Goal: Task Accomplishment & Management: Complete application form

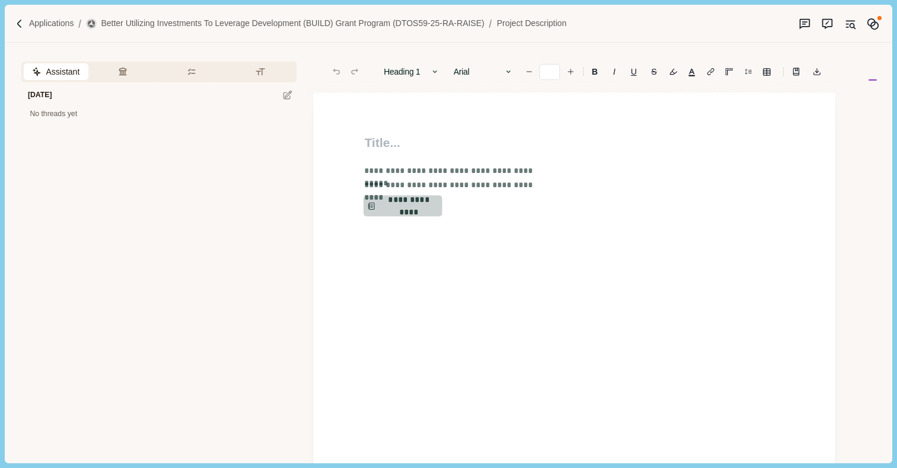
click at [396, 212] on button "**********" at bounding box center [403, 206] width 79 height 21
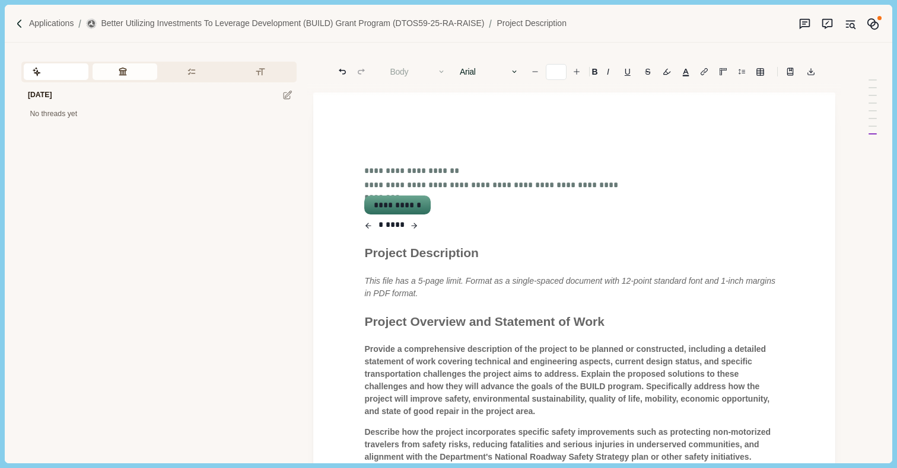
click at [123, 74] on button "Review Criteria" at bounding box center [125, 71] width 65 height 17
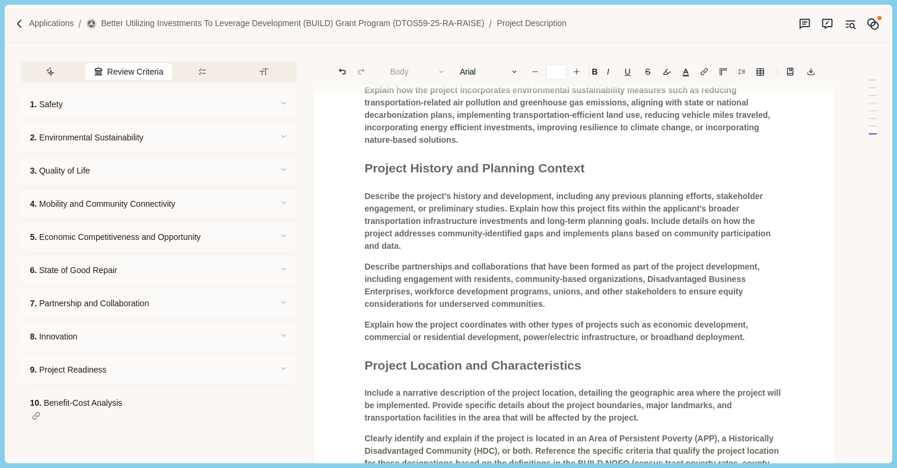
scroll to position [387, 0]
click at [761, 345] on p "Explain how the project coordinates with other types of projects such as econom…" at bounding box center [574, 332] width 420 height 25
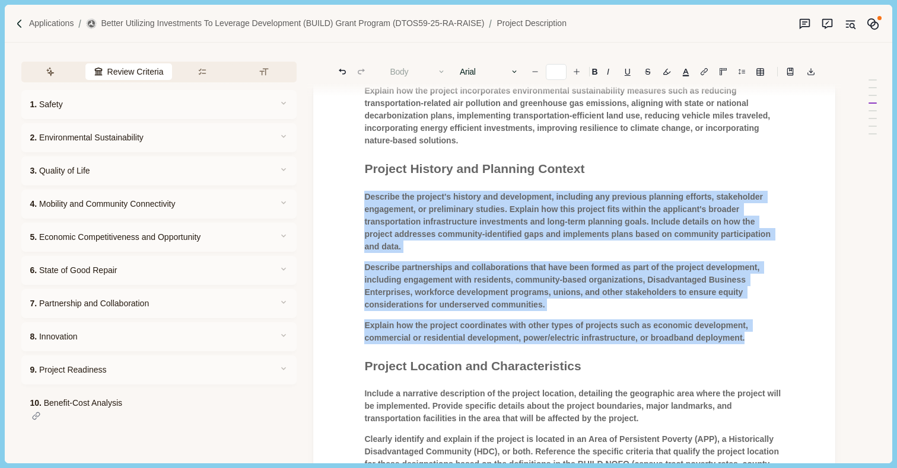
drag, startPoint x: 761, startPoint y: 350, endPoint x: 320, endPoint y: 191, distance: 469.2
click at [320, 191] on div "**********" at bounding box center [574, 418] width 522 height 1427
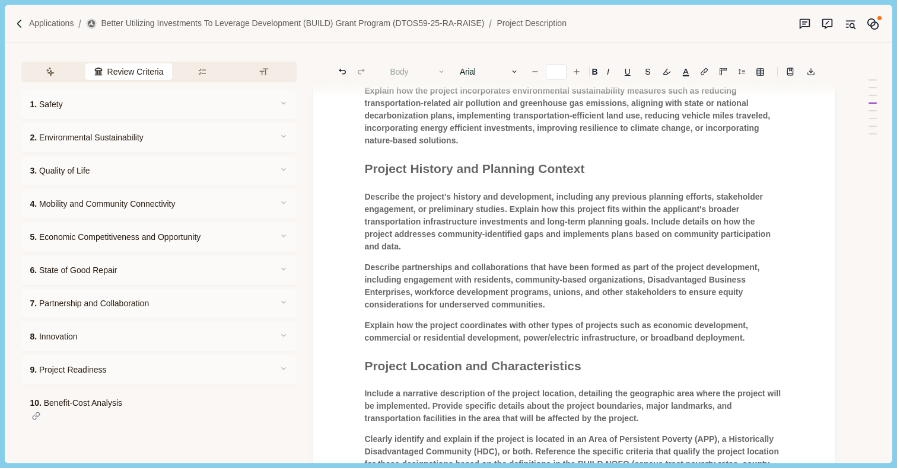
click at [525, 200] on div "**********" at bounding box center [574, 421] width 436 height 1350
click at [760, 345] on p "Explain how the project coordinates with other types of projects such as econom…" at bounding box center [574, 332] width 420 height 25
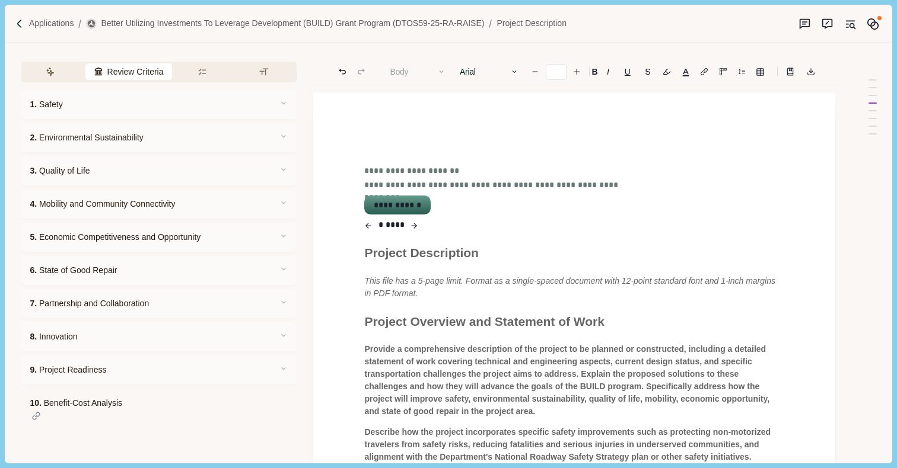
click at [396, 200] on button "**********" at bounding box center [397, 205] width 64 height 17
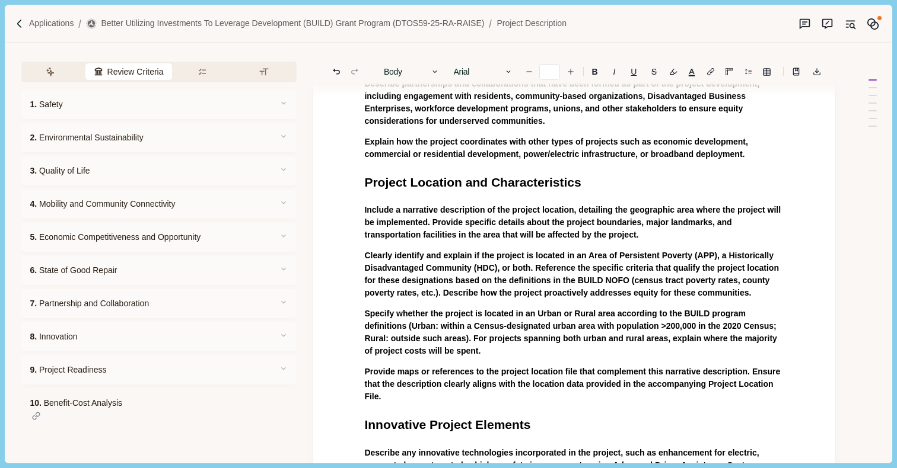
scroll to position [515, 0]
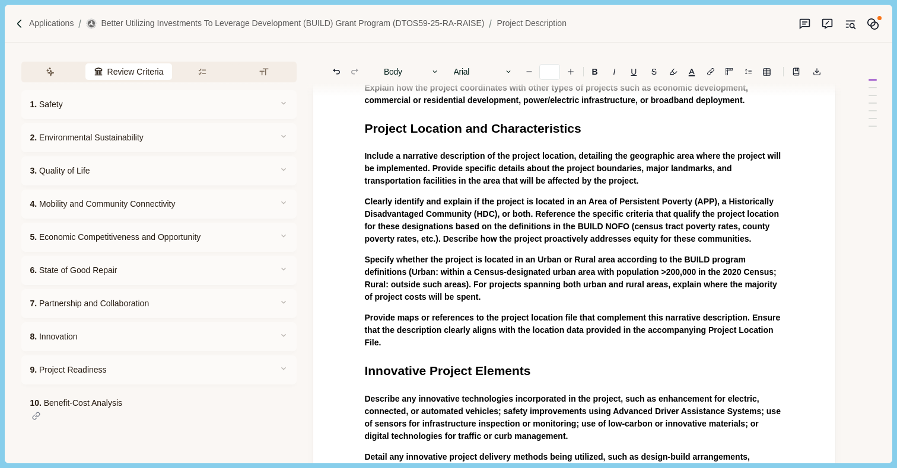
click at [429, 349] on p "Provide maps or references to the project location file that complement this na…" at bounding box center [574, 330] width 420 height 37
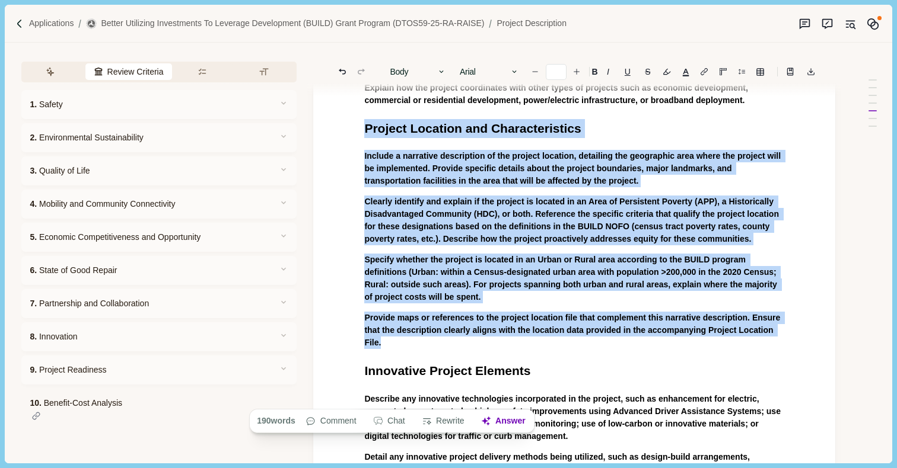
drag, startPoint x: 429, startPoint y: 372, endPoint x: 358, endPoint y: 148, distance: 235.0
click at [358, 148] on div "Project Description This file has a 5-page limit. Format as a single-spaced doc…" at bounding box center [574, 238] width 436 height 1239
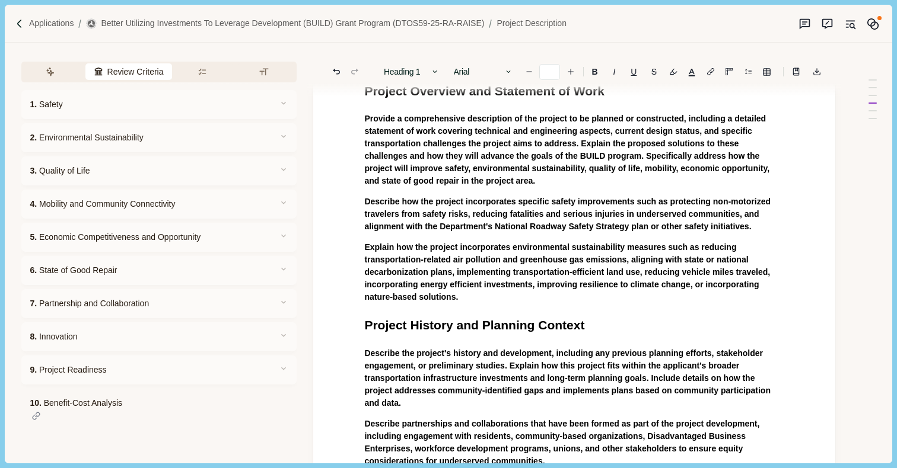
scroll to position [151, 0]
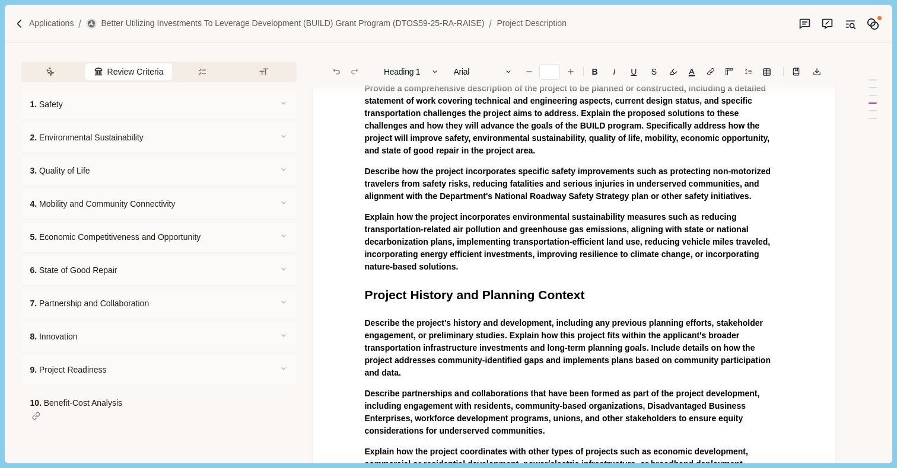
click at [338, 77] on icon "Undo" at bounding box center [336, 71] width 11 height 11
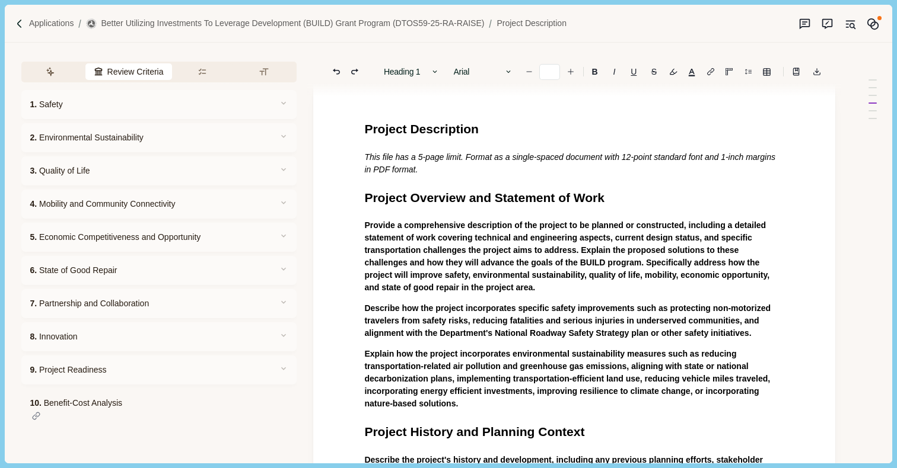
scroll to position [17, 0]
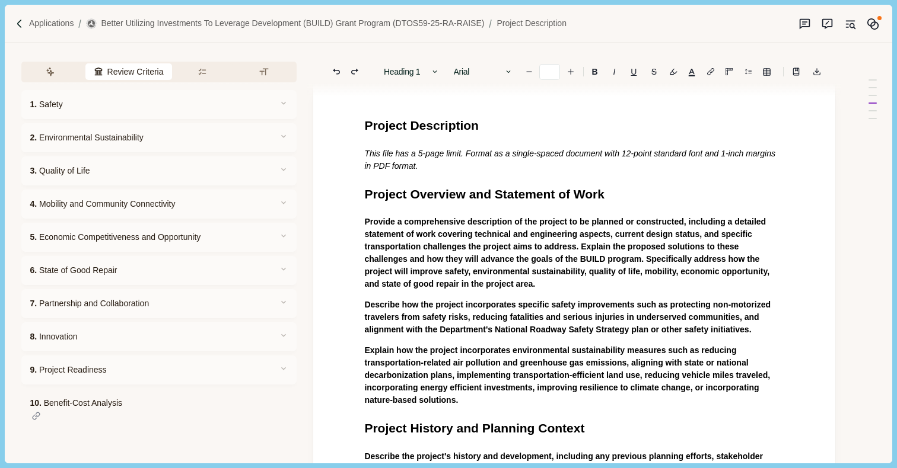
click at [527, 407] on p "Explain how the project incorporates environmental sustainability measures such…" at bounding box center [574, 376] width 420 height 62
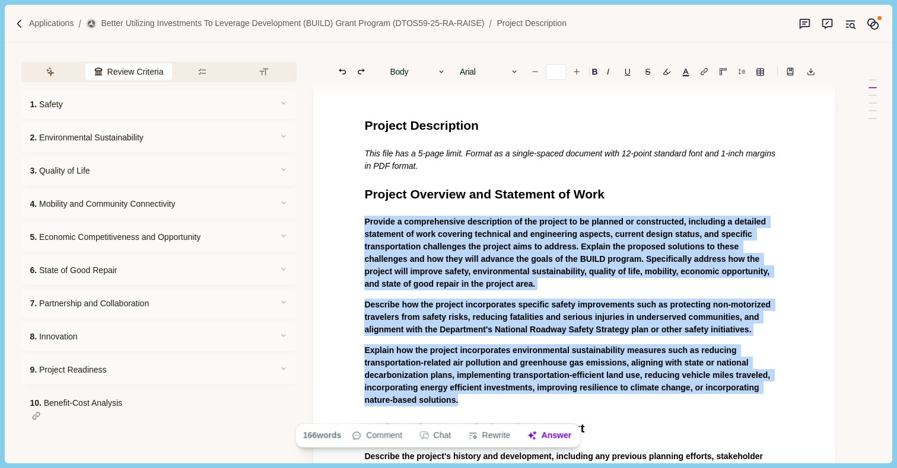
drag, startPoint x: 527, startPoint y: 415, endPoint x: 363, endPoint y: 208, distance: 263.8
click at [570, 439] on button "Answer" at bounding box center [549, 436] width 57 height 17
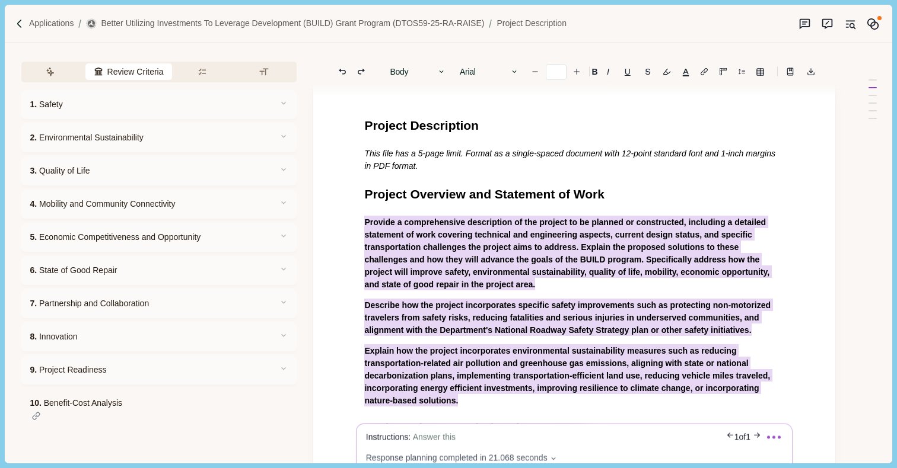
click at [455, 438] on span "Answer this" at bounding box center [434, 437] width 43 height 9
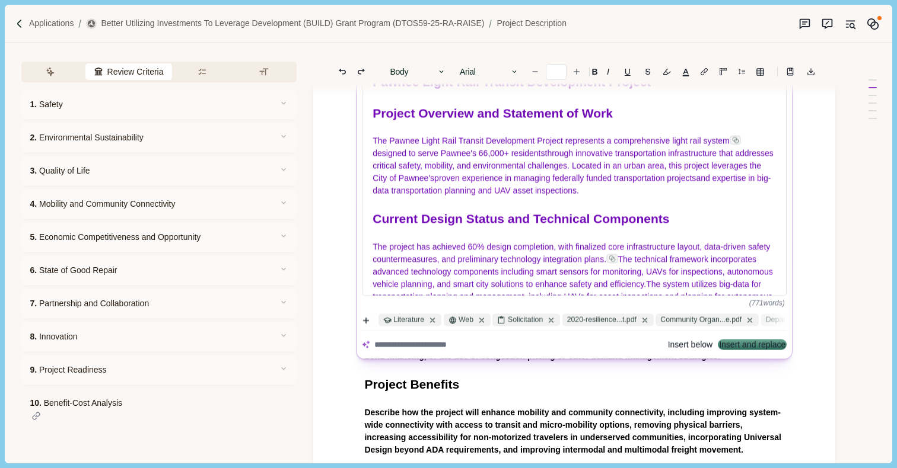
scroll to position [429, 0]
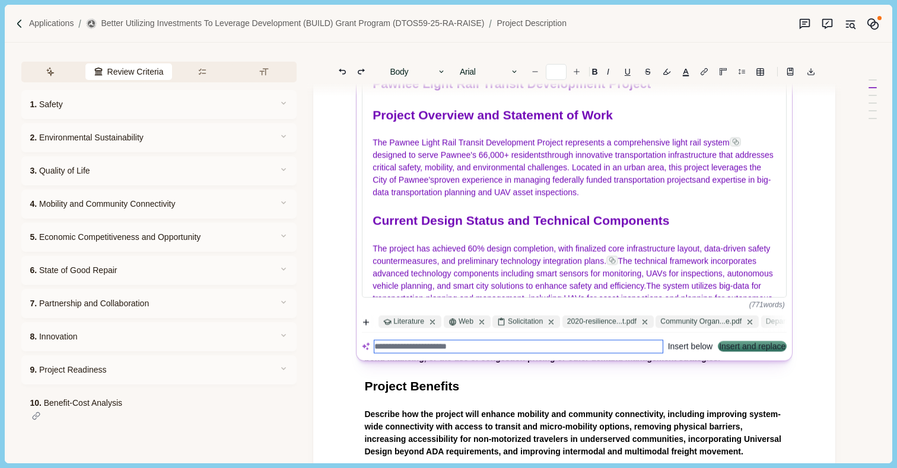
click at [487, 350] on textarea at bounding box center [518, 347] width 288 height 12
type textarea "**********"
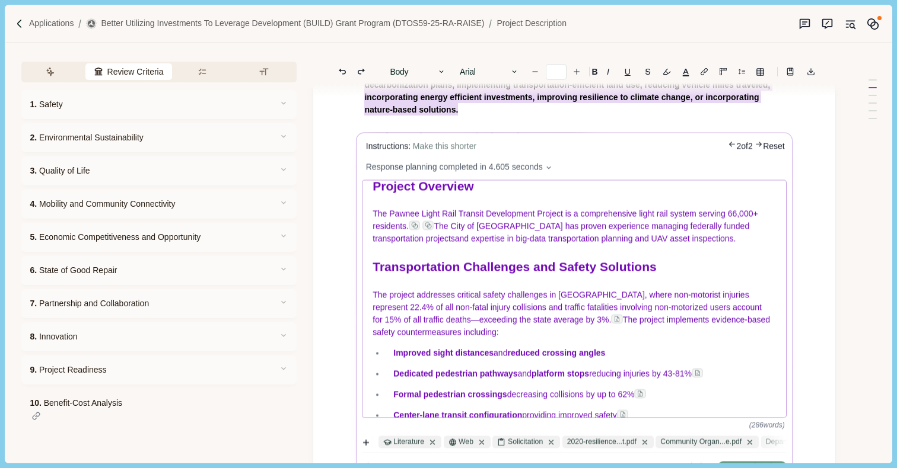
scroll to position [58, 0]
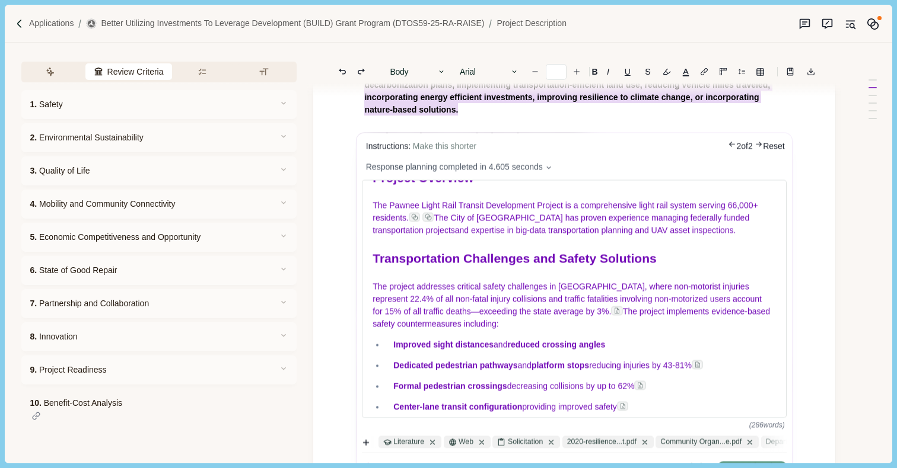
click at [369, 441] on icon "button" at bounding box center [366, 442] width 8 height 8
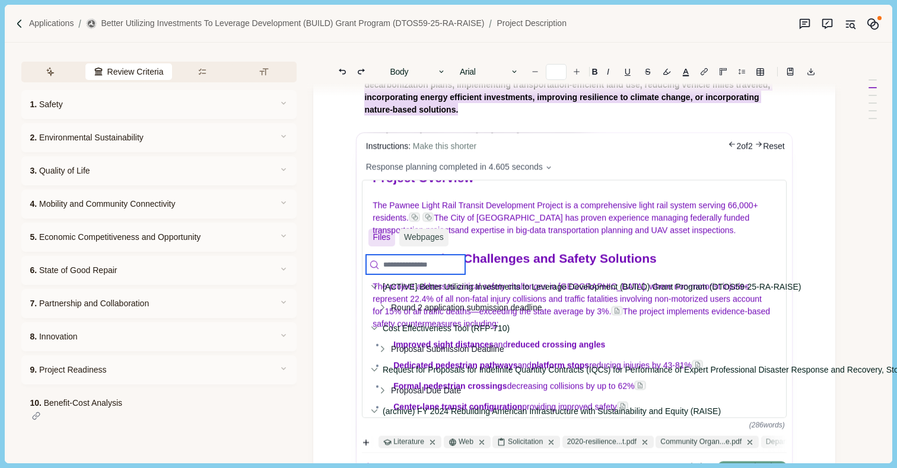
click at [431, 264] on input at bounding box center [415, 265] width 99 height 20
click at [430, 260] on input at bounding box center [415, 265] width 99 height 20
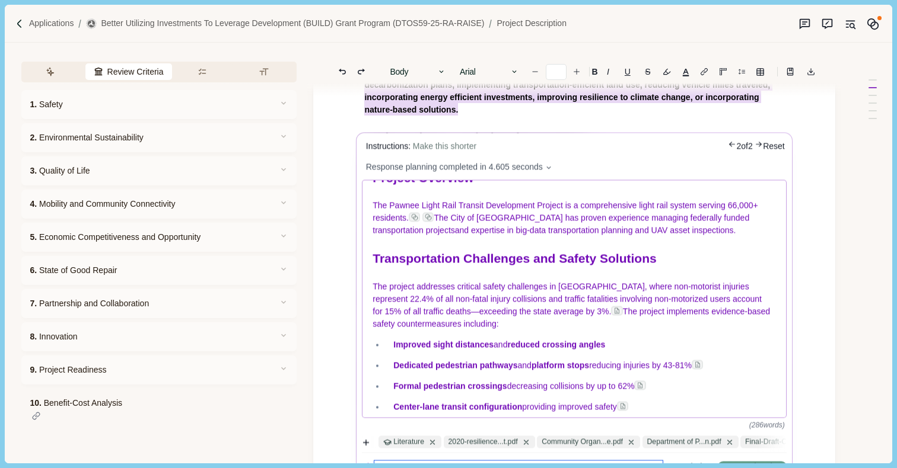
scroll to position [528, 0]
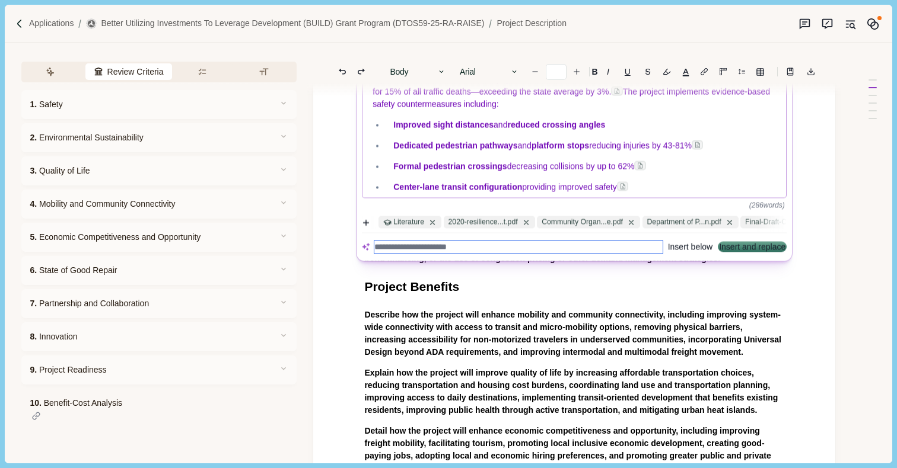
click at [713, 253] on div "Instructions: Make this shorter 2 of 2 Reset Response planning completed in 4.6…" at bounding box center [574, 87] width 429 height 342
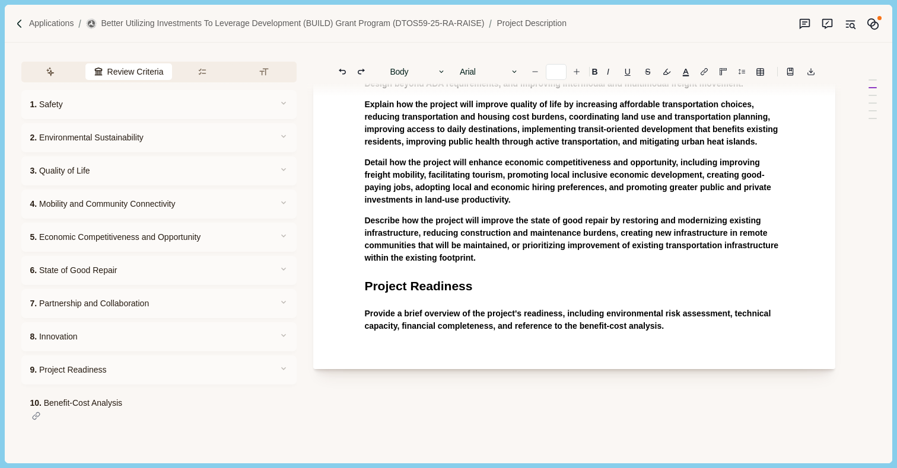
scroll to position [565, 0]
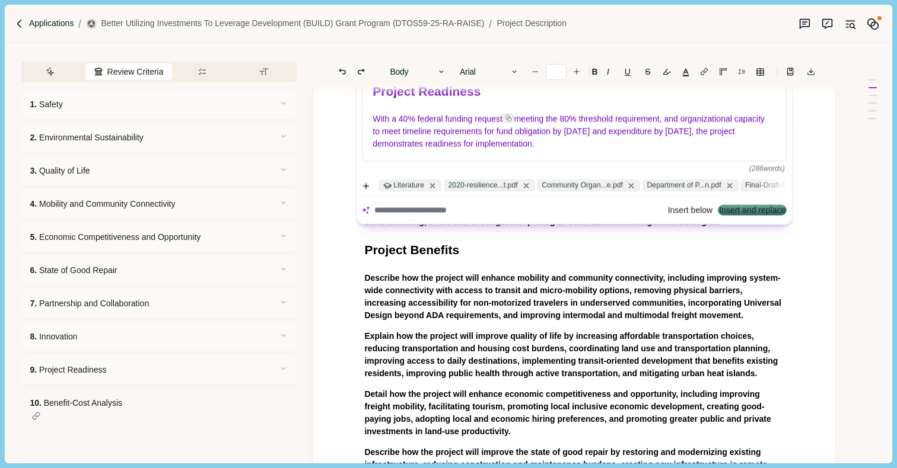
click at [71, 22] on body "Applications Better Utilizing Investments to Leverage Development (BUILD) Grant…" at bounding box center [448, 234] width 897 height 468
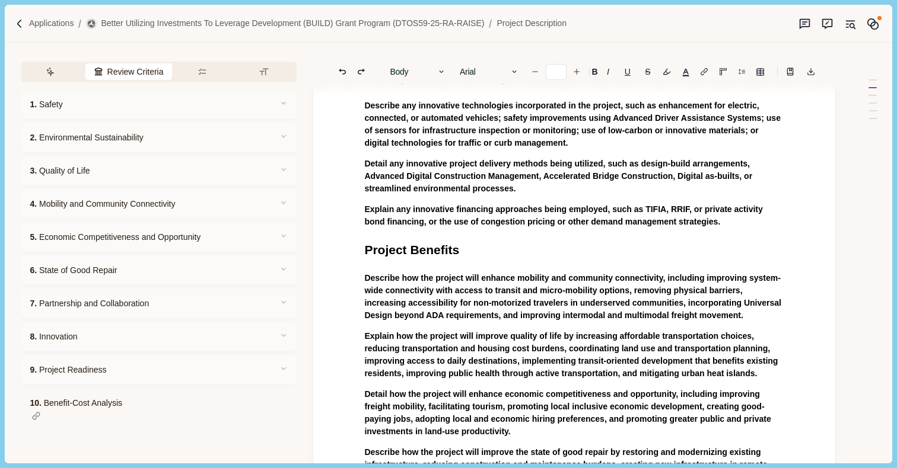
scroll to position [204, 0]
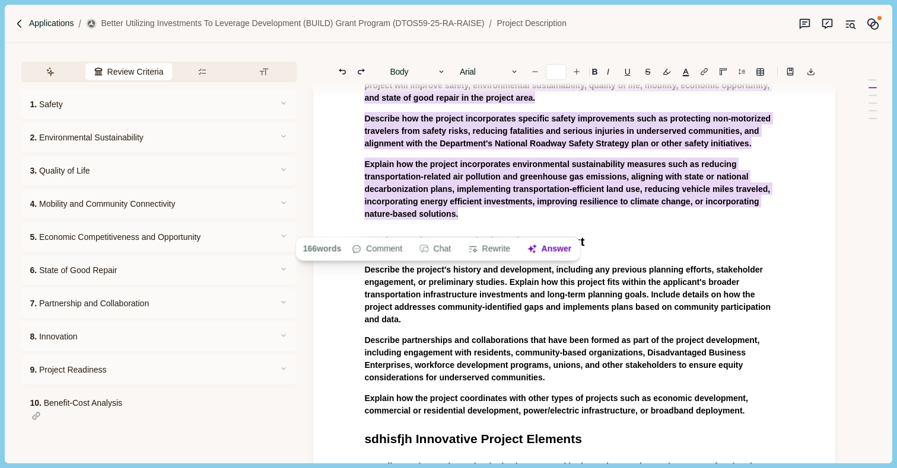
click at [44, 26] on p "Applications" at bounding box center [51, 23] width 45 height 12
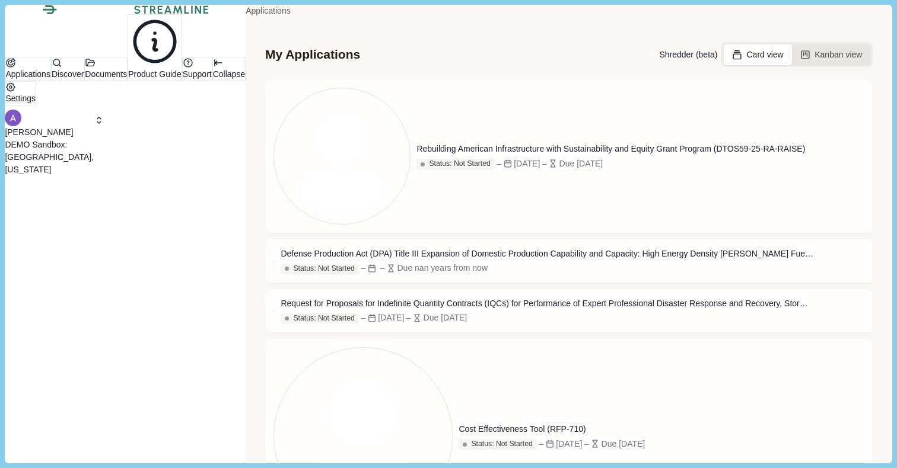
click at [792, 65] on button "Kanban view" at bounding box center [831, 54] width 79 height 21
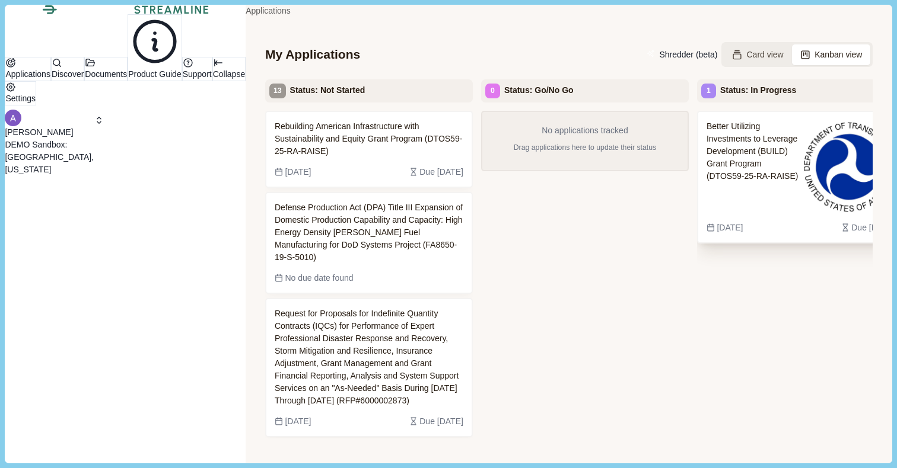
click at [706, 169] on span "Better Utilizing Investments to Leverage Development (BUILD) Grant Program (DTO…" at bounding box center [753, 166] width 94 height 93
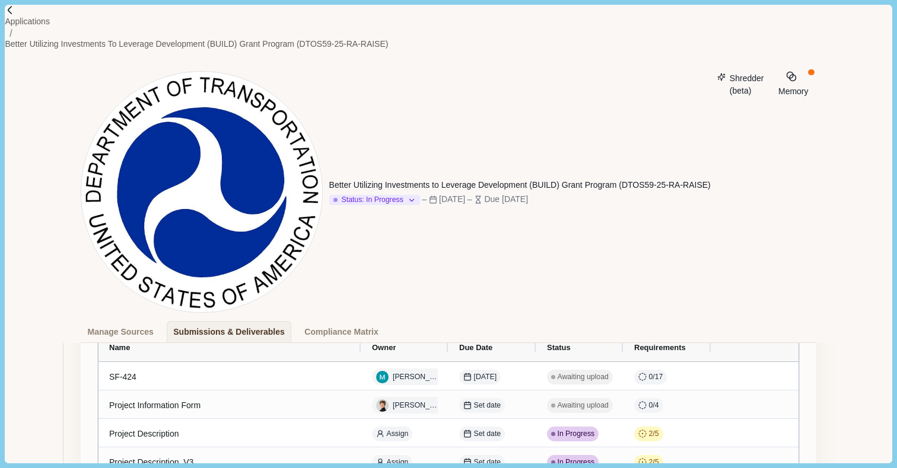
scroll to position [123, 0]
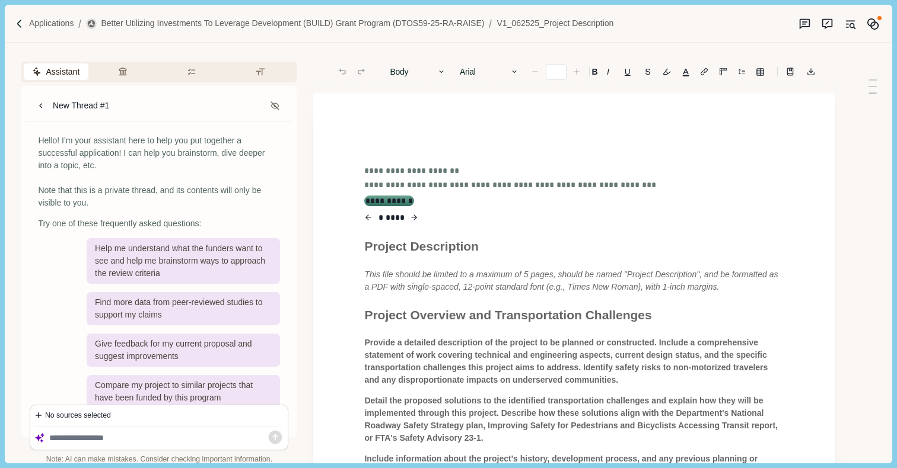
type input "**"
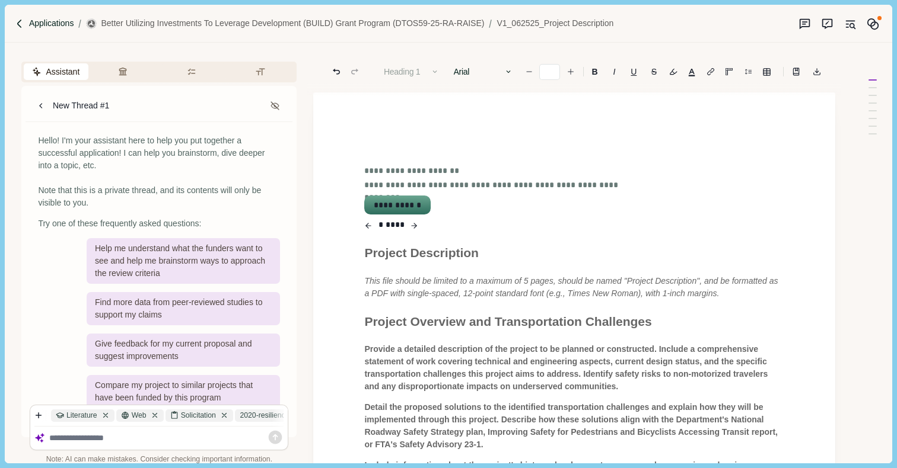
click at [54, 27] on p "Applications" at bounding box center [51, 23] width 45 height 12
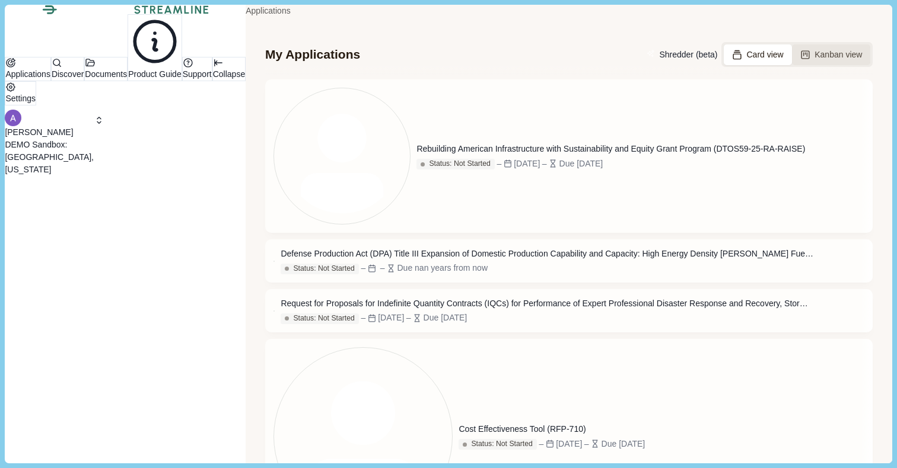
click at [793, 65] on button "Kanban view" at bounding box center [831, 54] width 79 height 21
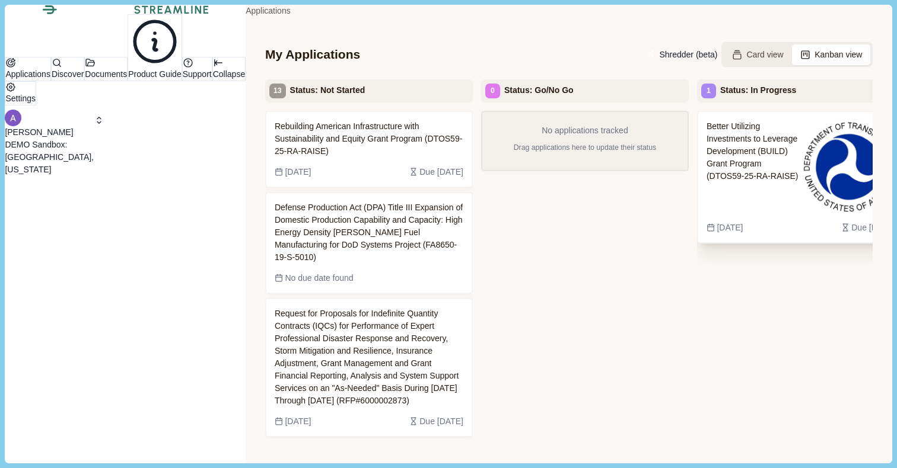
click at [706, 171] on span "Better Utilizing Investments to Leverage Development (BUILD) Grant Program (DTO…" at bounding box center [753, 166] width 94 height 93
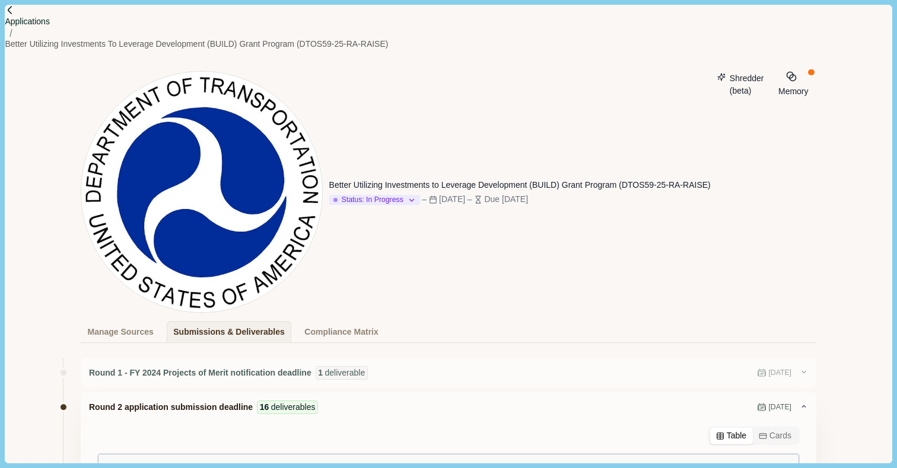
click at [46, 21] on p "Applications" at bounding box center [27, 21] width 45 height 12
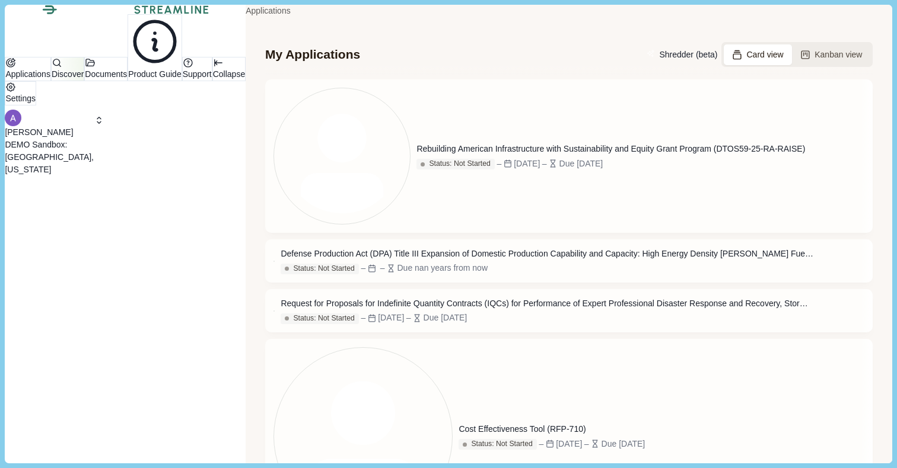
click at [53, 81] on p "Discover" at bounding box center [68, 74] width 32 height 12
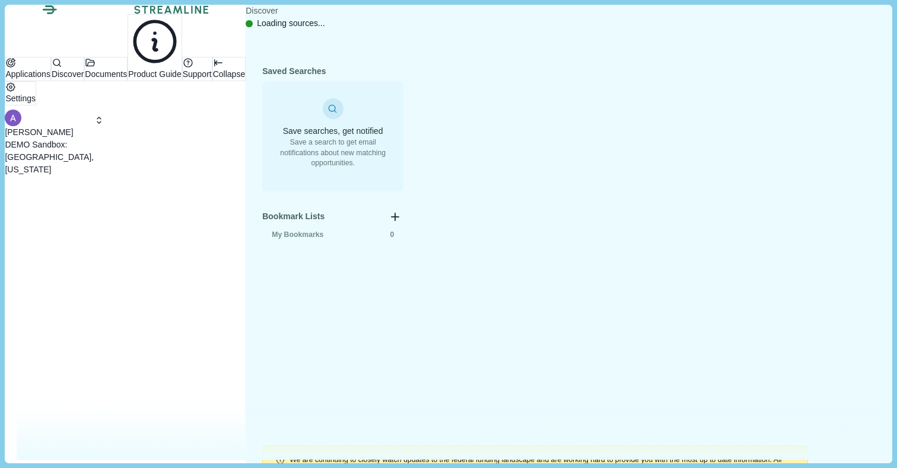
type input "[MEDICAL_DATA] therapeutics"
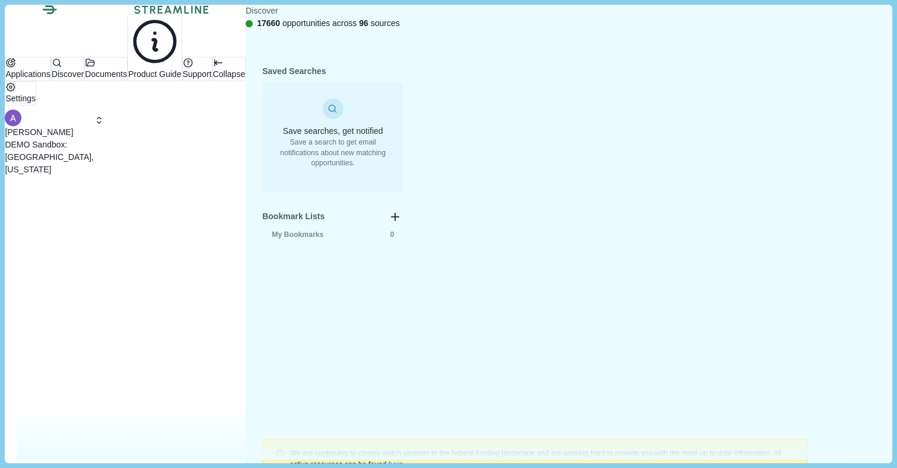
scroll to position [0, 0]
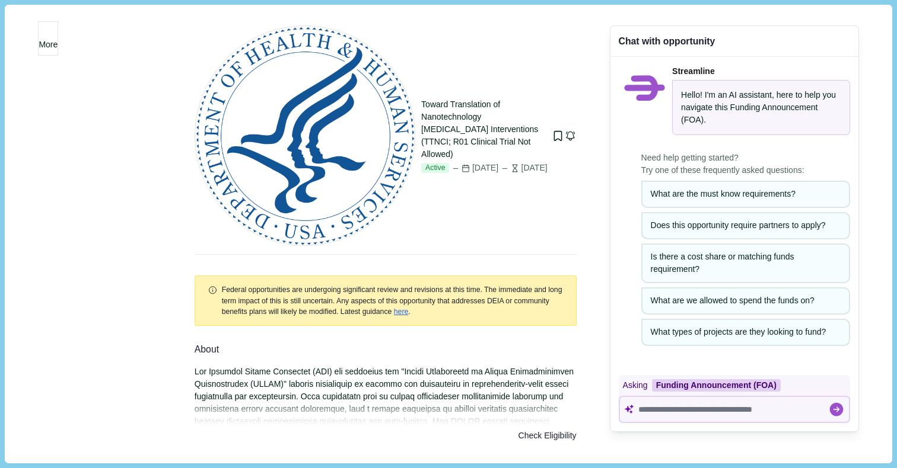
click at [565, 130] on icon "button" at bounding box center [570, 135] width 11 height 11
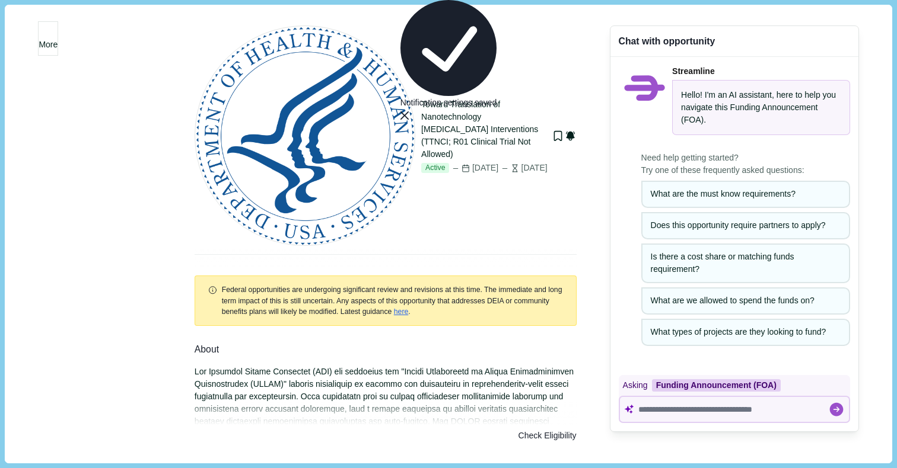
click at [566, 132] on icon "button" at bounding box center [570, 136] width 8 height 9
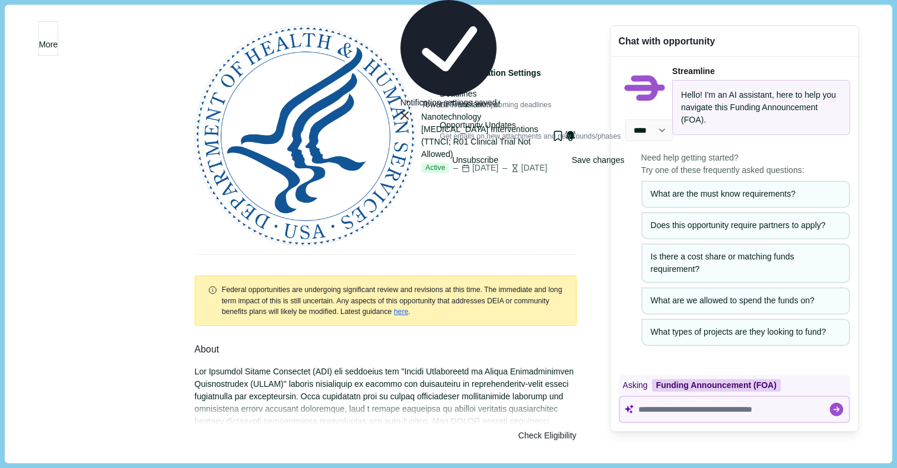
click at [482, 167] on button "Unsubscribe" at bounding box center [474, 160] width 79 height 12
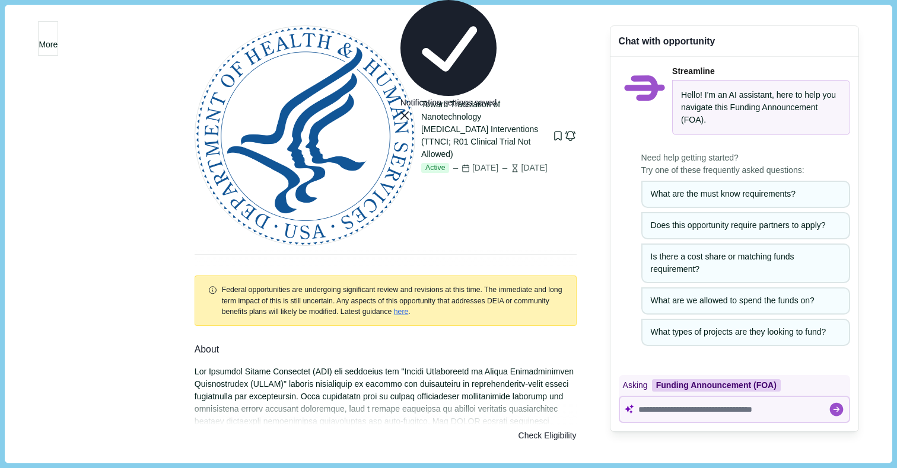
click at [552, 130] on icon "Bookmark this grant." at bounding box center [557, 135] width 11 height 11
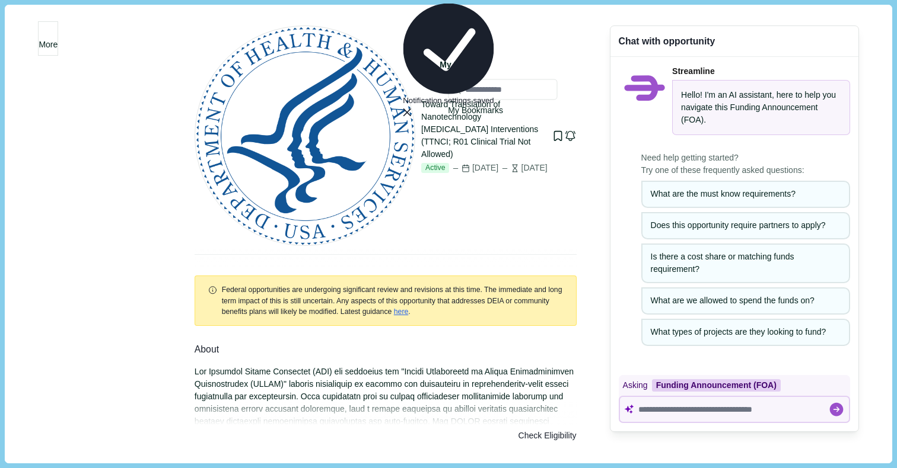
click at [407, 81] on div "Toward Translation of Nanotechnology [MEDICAL_DATA] Interventions (TTNCI; R01 C…" at bounding box center [386, 140] width 382 height 254
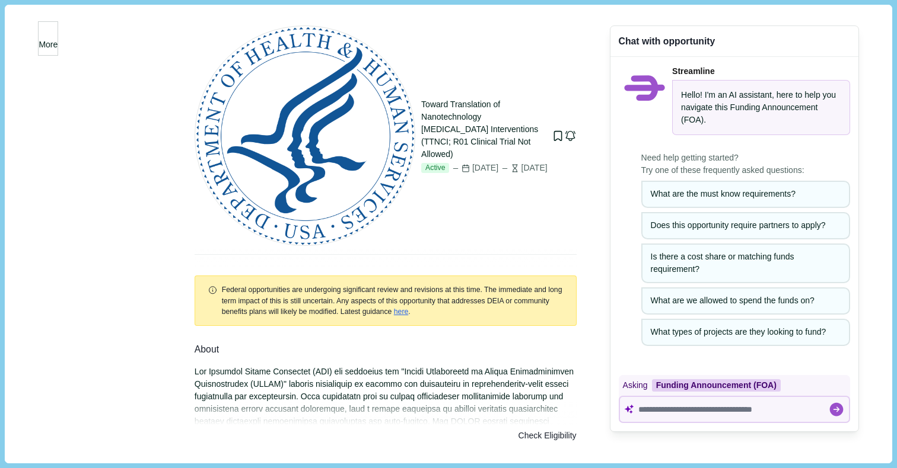
click at [58, 40] on span "More" at bounding box center [48, 45] width 19 height 12
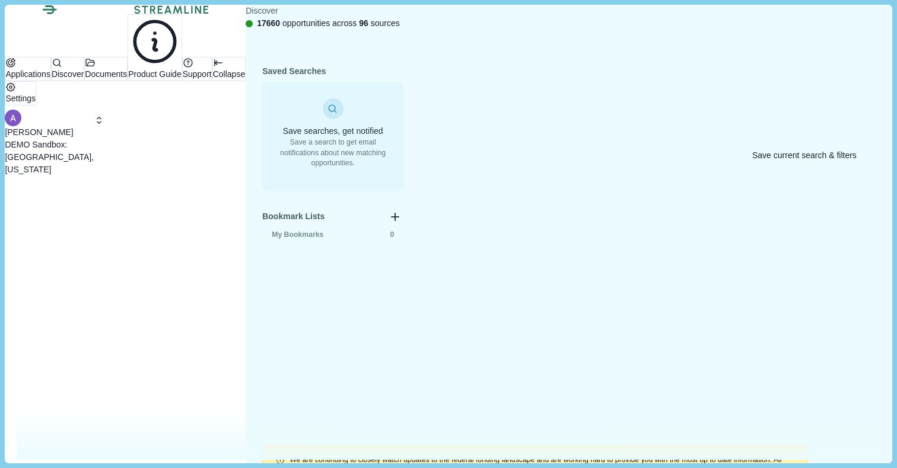
select select "*****"
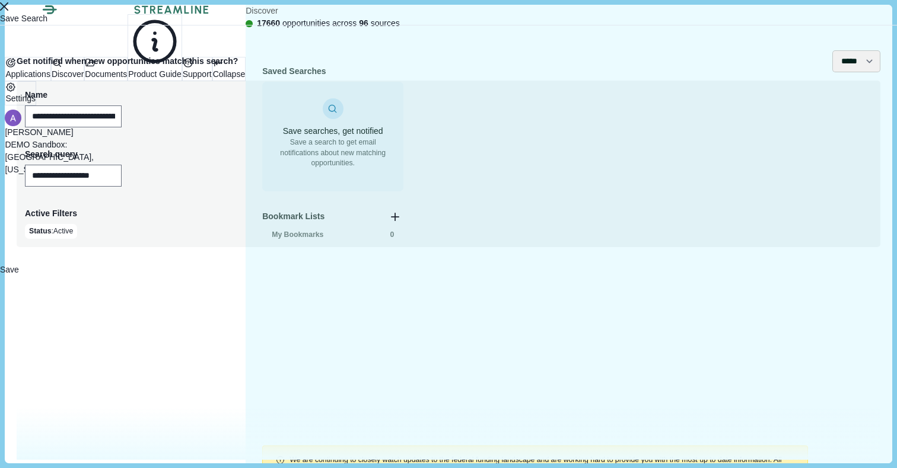
click at [861, 72] on select "**** ***** ****** *******" at bounding box center [856, 61] width 48 height 22
click at [8, 11] on icon "Close" at bounding box center [4, 6] width 8 height 8
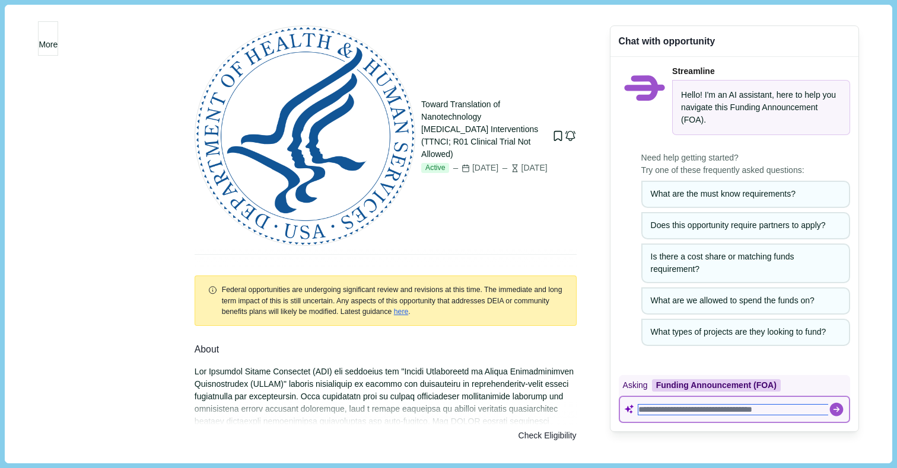
click at [640, 406] on textarea at bounding box center [733, 410] width 190 height 10
paste textarea "**********"
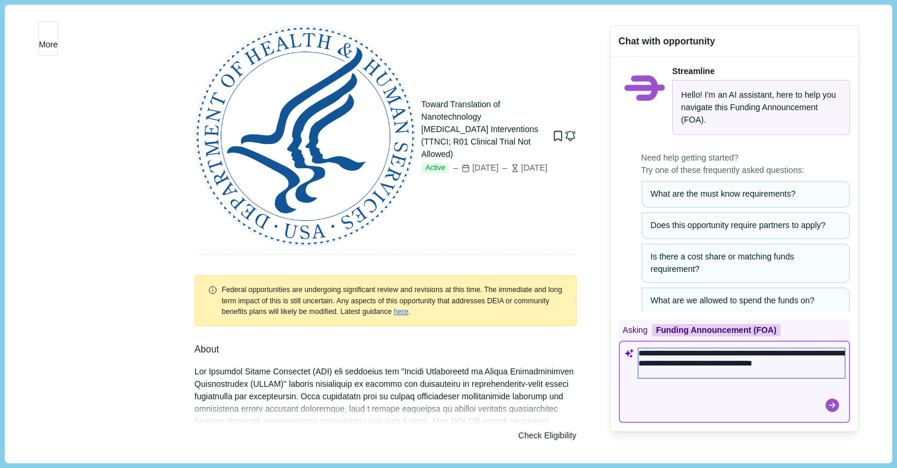
type textarea "**********"
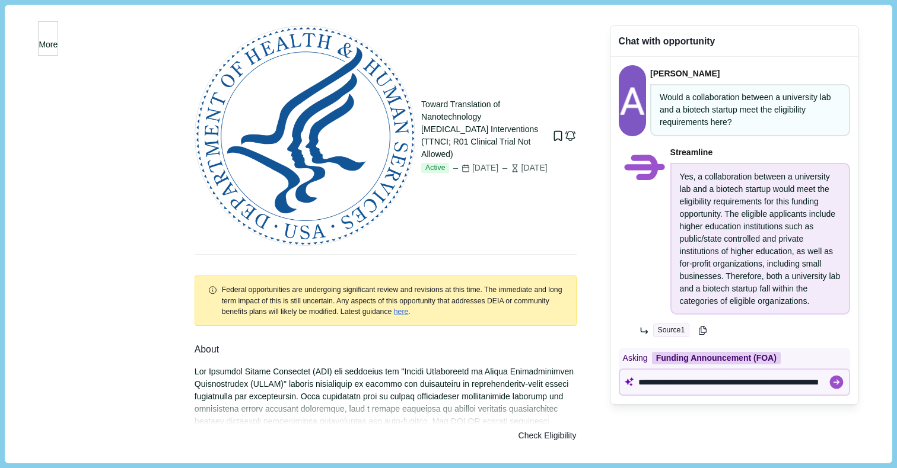
click at [58, 42] on span "More" at bounding box center [48, 45] width 19 height 12
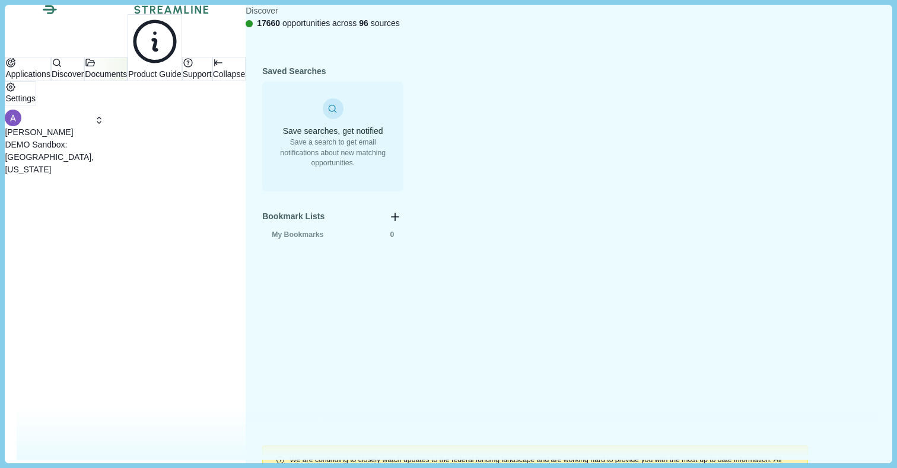
click at [85, 81] on p "Documents" at bounding box center [106, 74] width 42 height 12
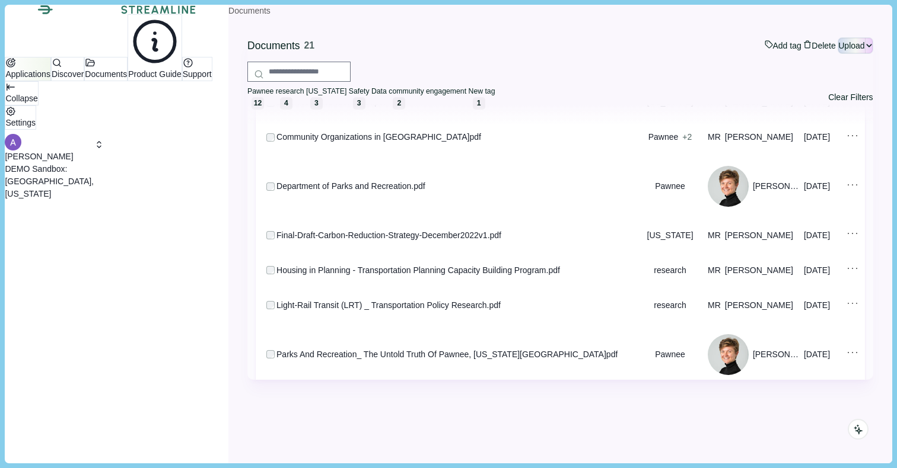
click at [50, 78] on p "Applications" at bounding box center [27, 74] width 45 height 12
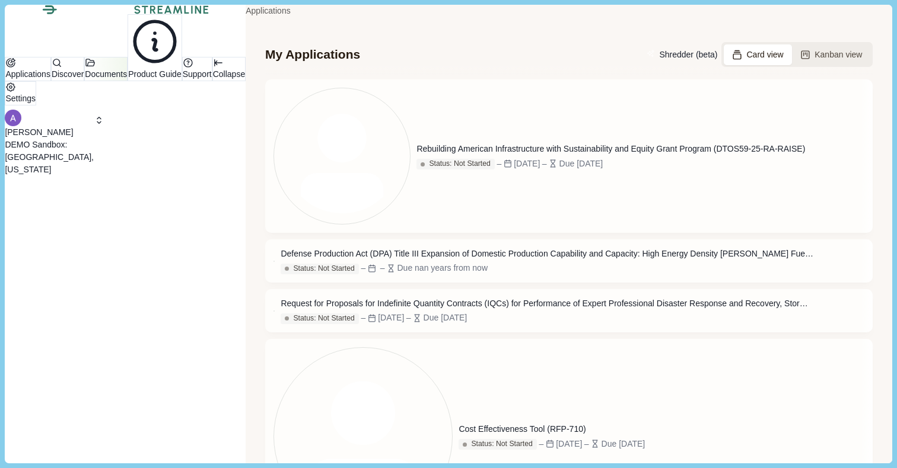
click at [90, 81] on button "Documents" at bounding box center [105, 69] width 43 height 24
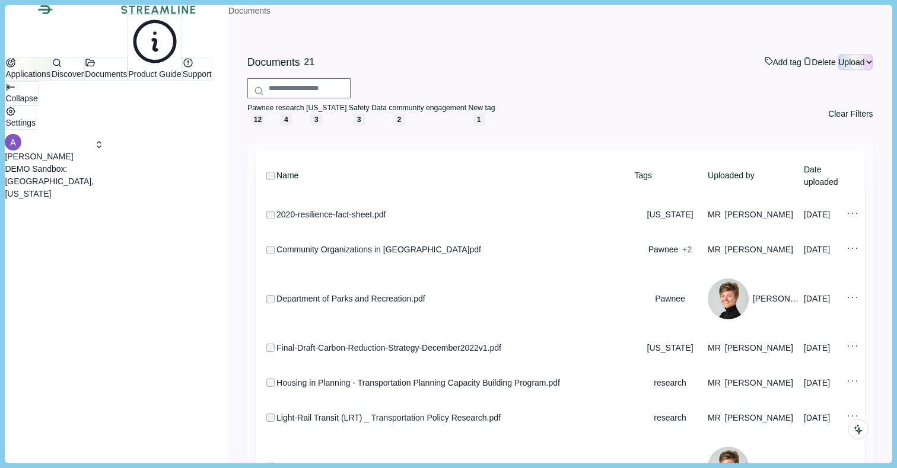
click at [50, 75] on p "Applications" at bounding box center [27, 74] width 45 height 12
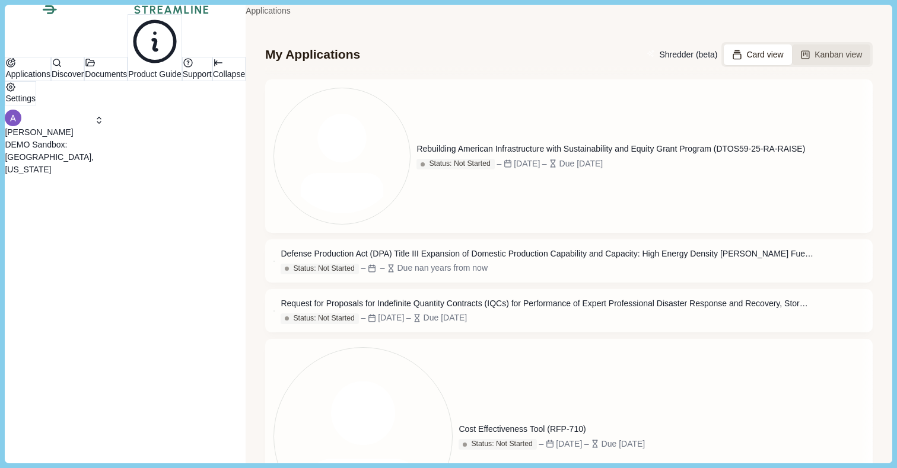
click at [792, 65] on button "Kanban view" at bounding box center [831, 54] width 79 height 21
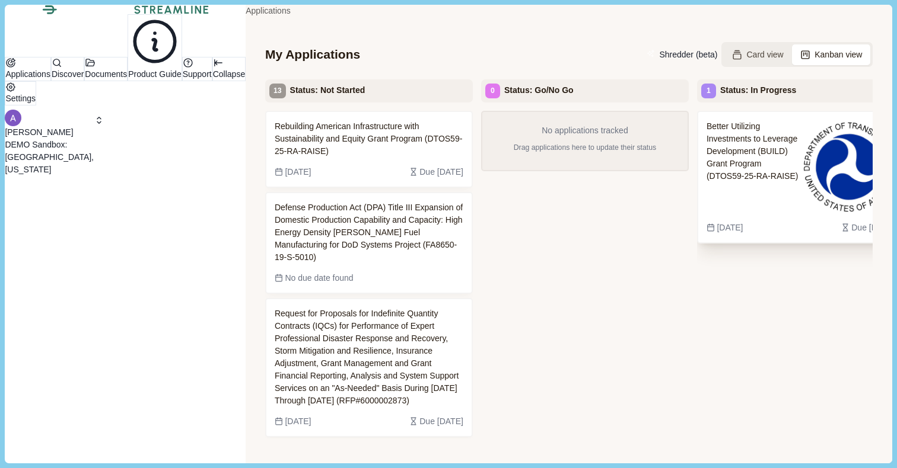
click at [707, 169] on span "Better Utilizing Investments to Leverage Development (BUILD) Grant Program (DTO…" at bounding box center [753, 166] width 94 height 93
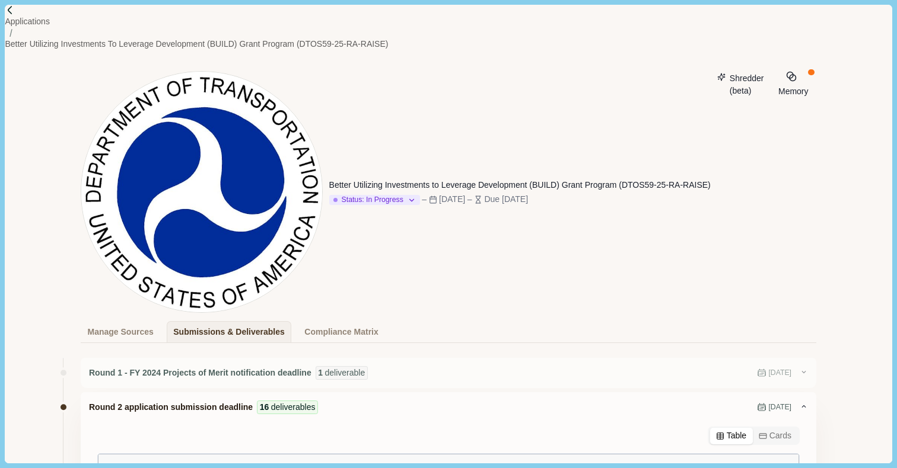
click at [710, 74] on button "Shredder (beta)" at bounding box center [740, 84] width 60 height 27
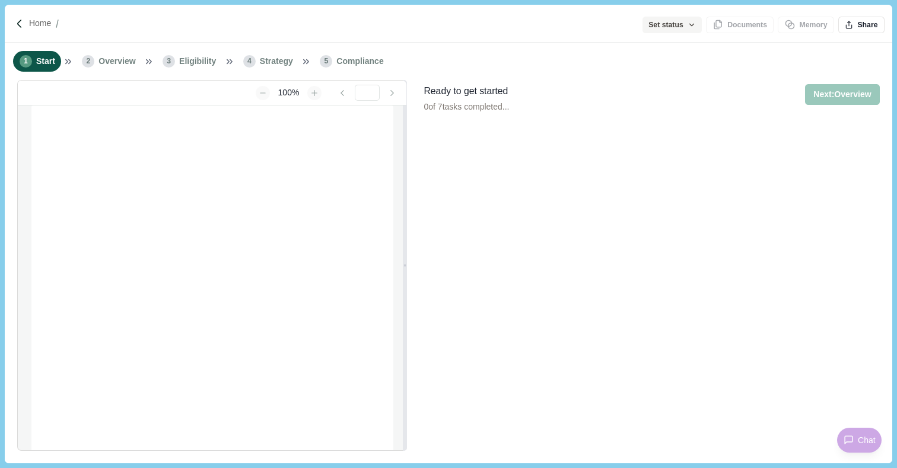
type input "**********"
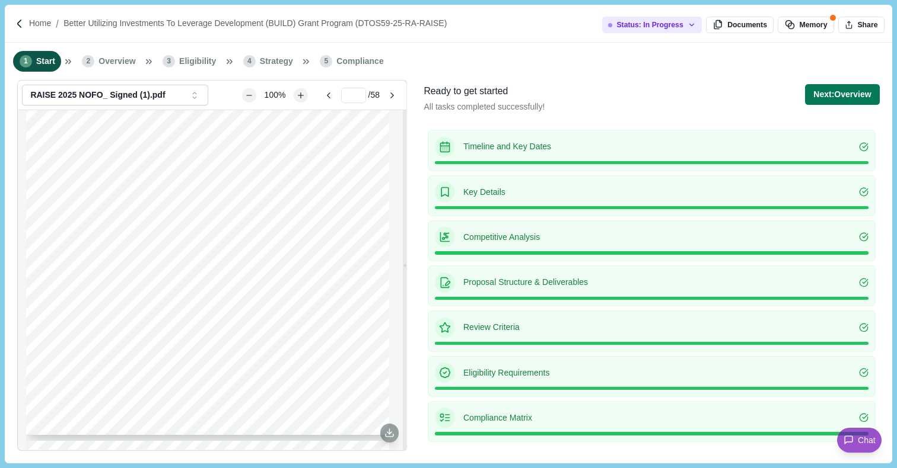
scroll to position [2525, 0]
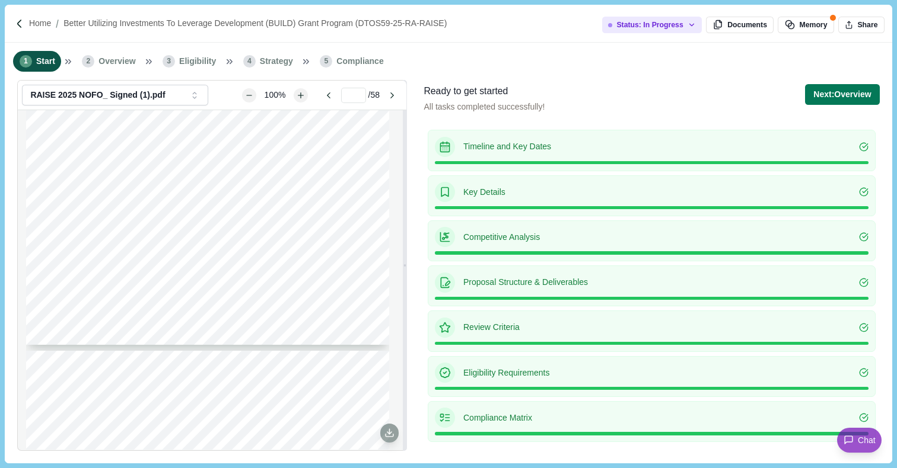
type input "*"
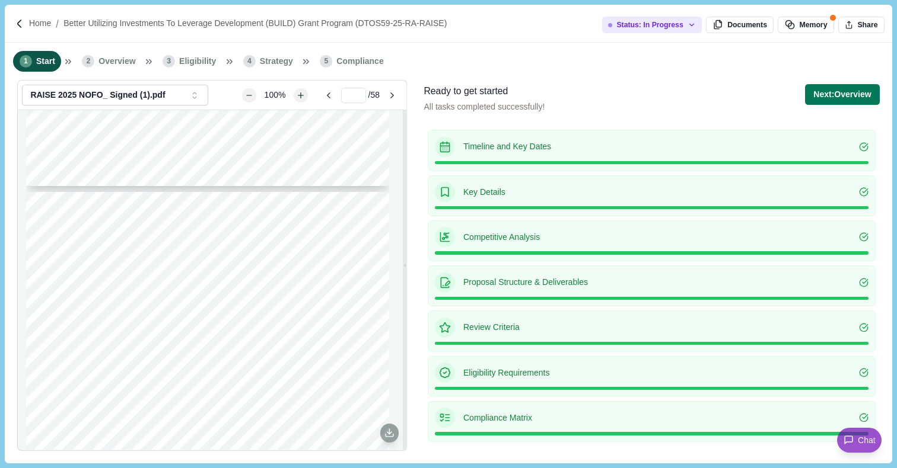
scroll to position [1819, 0]
click at [847, 98] on button "Next: Overview" at bounding box center [842, 94] width 74 height 21
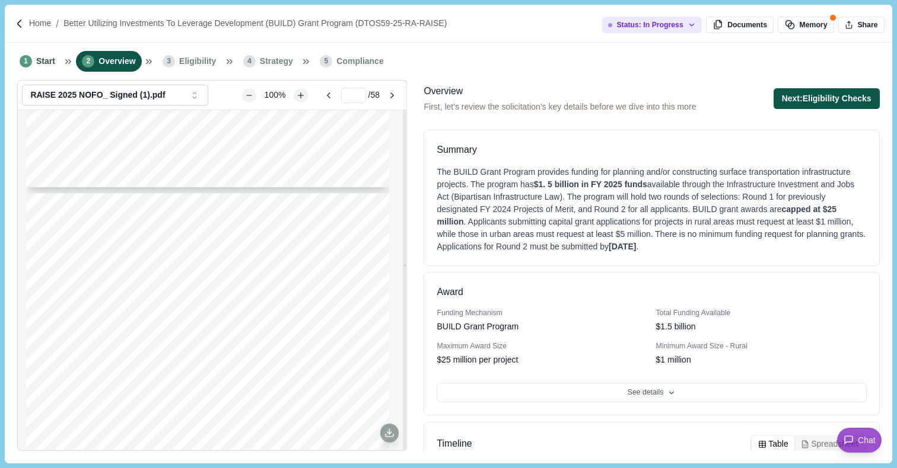
click at [822, 100] on button "Next: Eligibility Checks" at bounding box center [826, 98] width 106 height 21
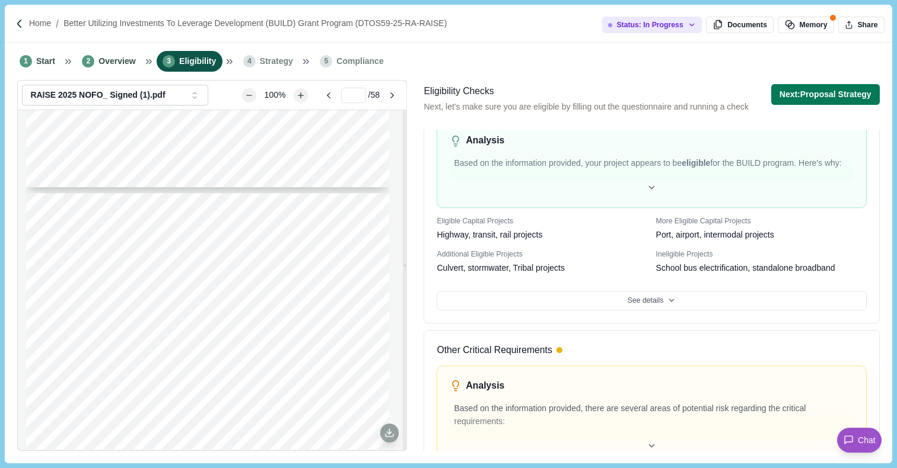
scroll to position [588, 0]
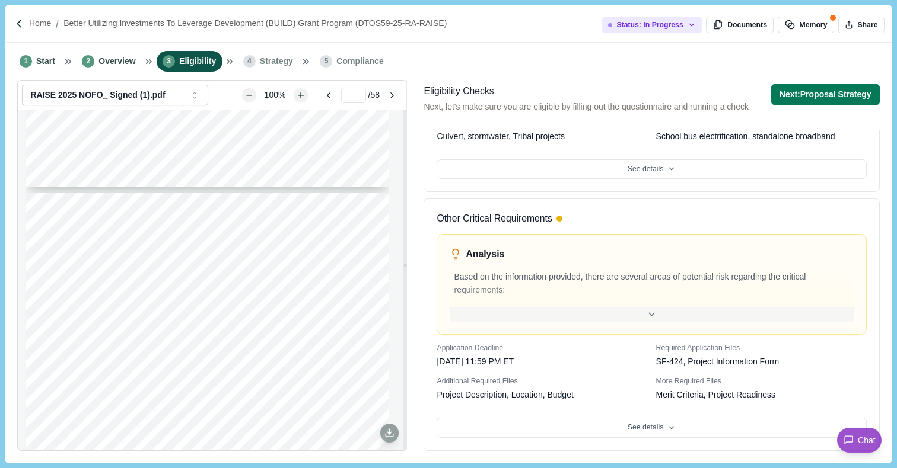
click at [652, 311] on icon at bounding box center [651, 315] width 11 height 11
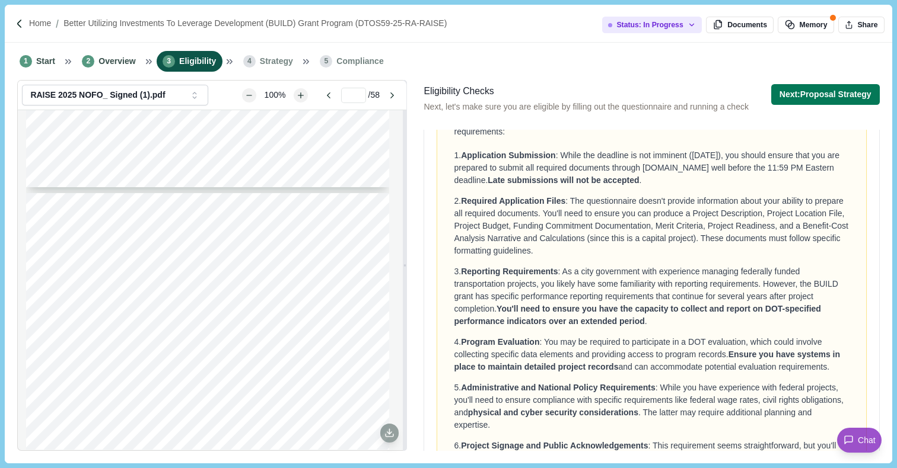
scroll to position [734, 0]
click at [834, 99] on button "Next: Proposal Strategy" at bounding box center [825, 94] width 109 height 21
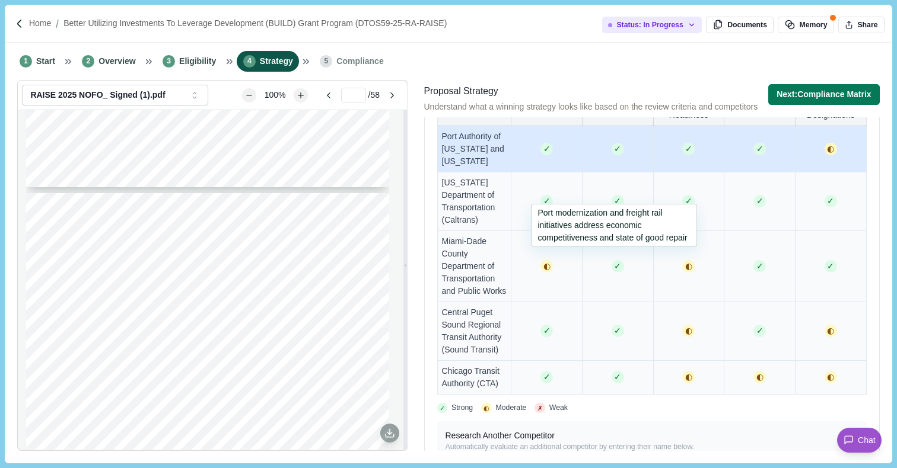
scroll to position [926, 0]
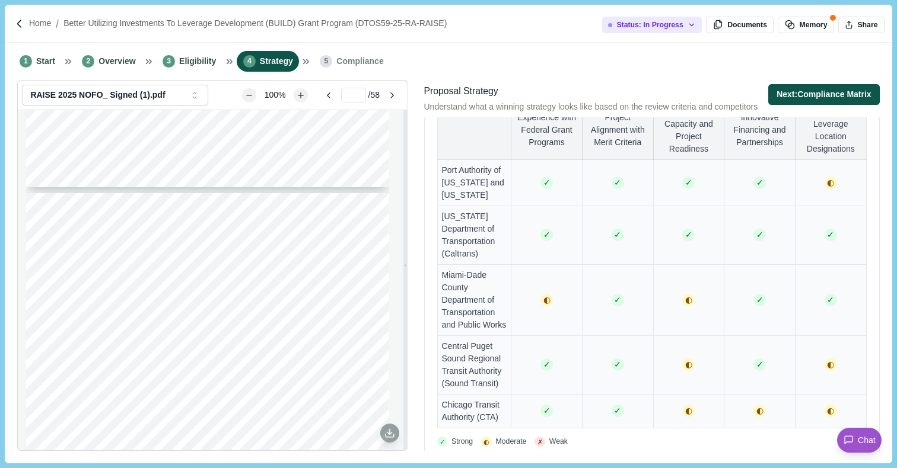
click at [841, 96] on button "Next: Compliance Matrix" at bounding box center [823, 94] width 111 height 21
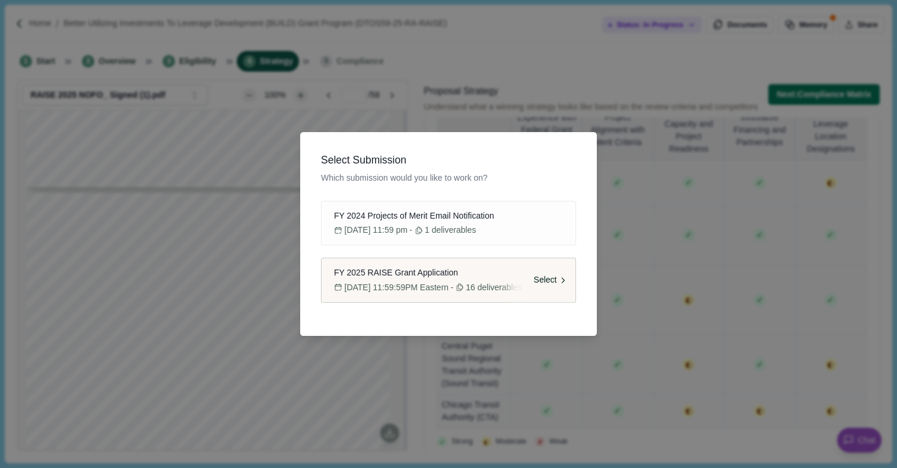
click at [503, 283] on div "Select" at bounding box center [538, 281] width 75 height 44
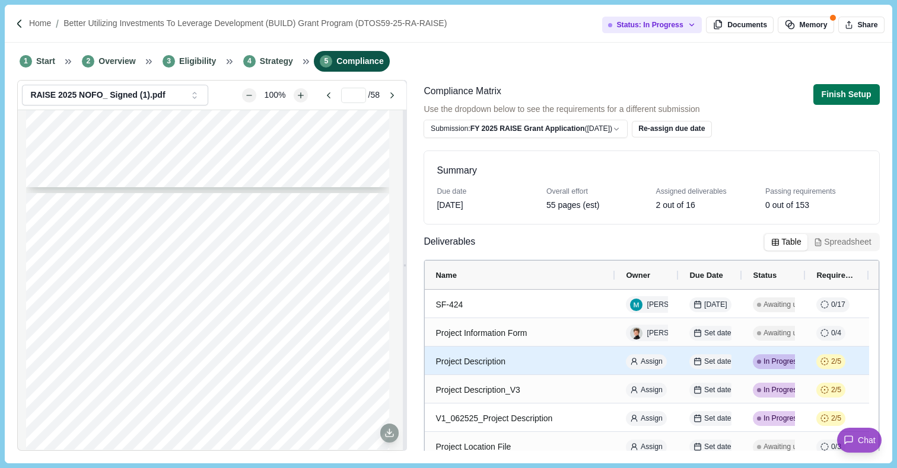
click at [511, 356] on div "Project Description" at bounding box center [519, 361] width 169 height 23
select select "********"
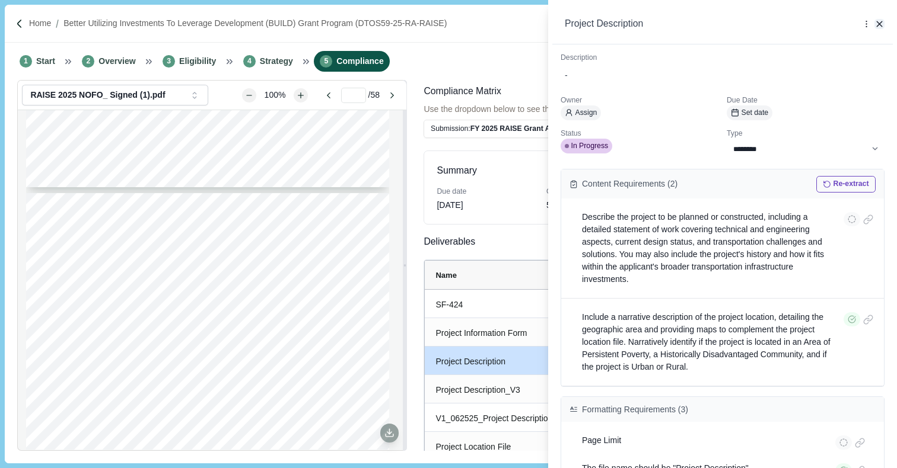
click at [882, 26] on icon "button" at bounding box center [879, 24] width 11 height 11
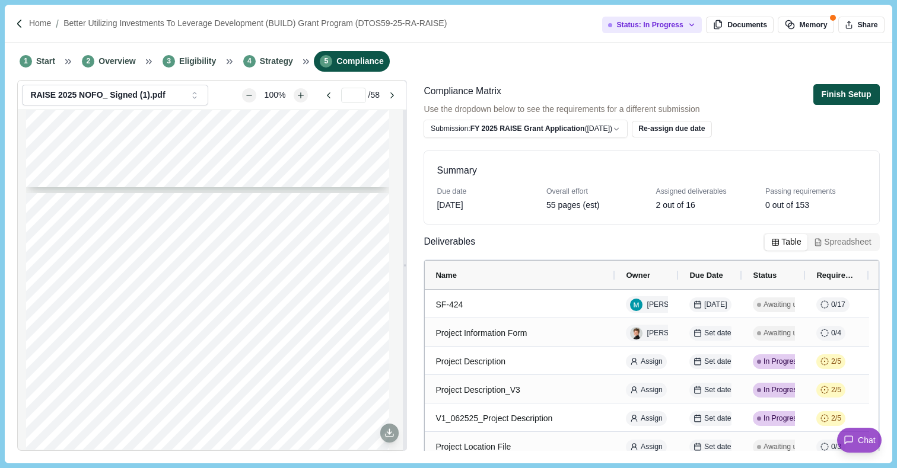
click at [837, 94] on button "Finish Setup" at bounding box center [846, 94] width 66 height 21
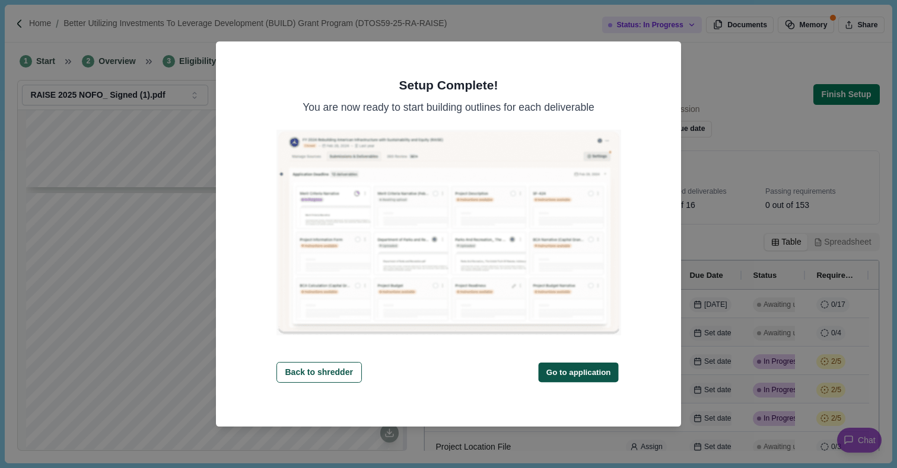
click at [587, 371] on button "Go to application" at bounding box center [578, 373] width 80 height 20
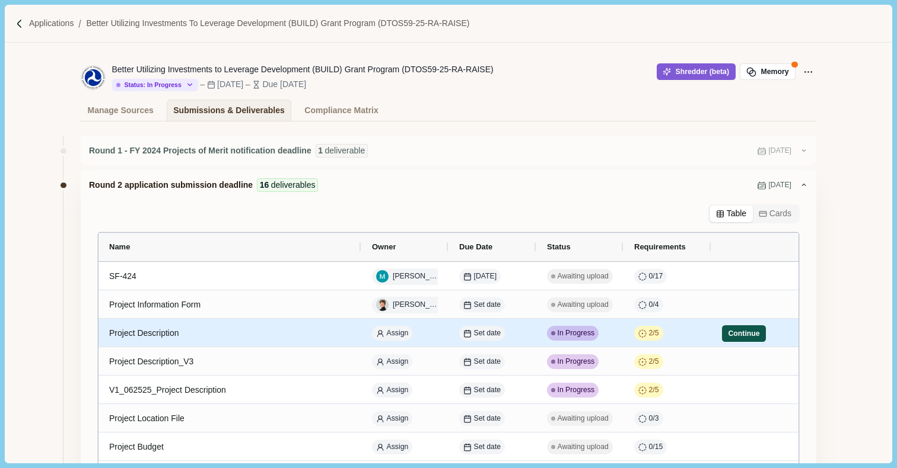
click at [735, 337] on button "Continue" at bounding box center [744, 334] width 44 height 17
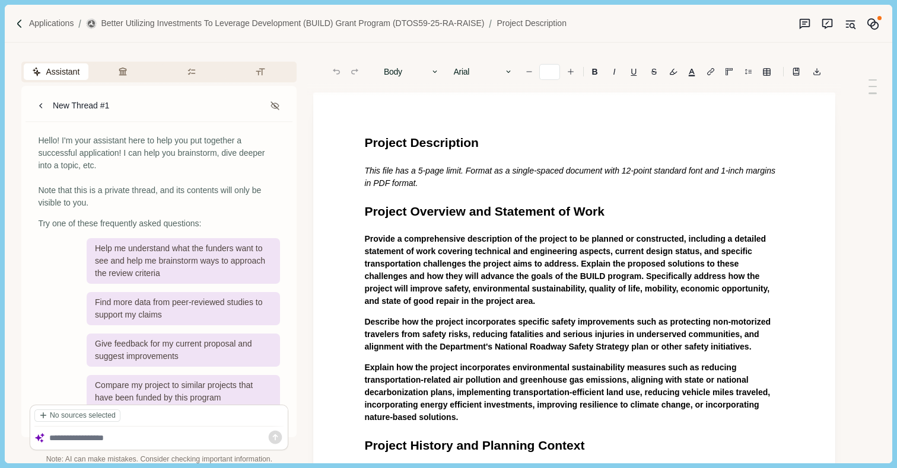
type input "**"
click at [365, 141] on span "Project Description" at bounding box center [421, 143] width 114 height 14
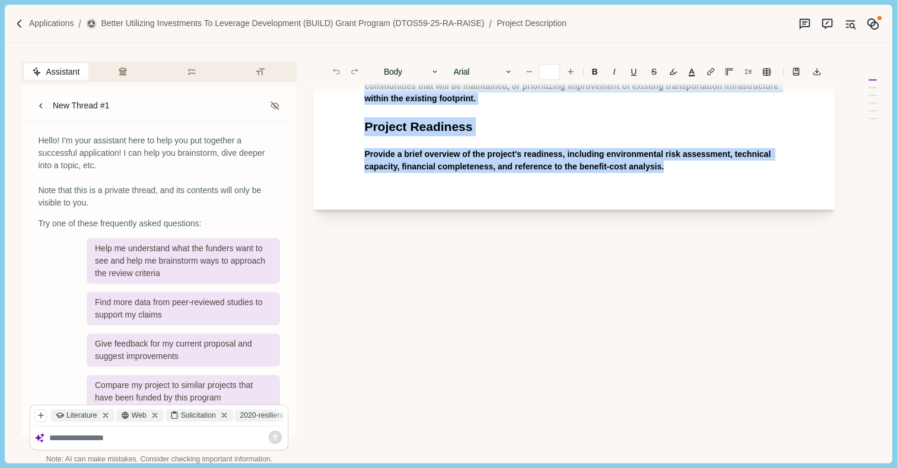
scroll to position [1070, 0]
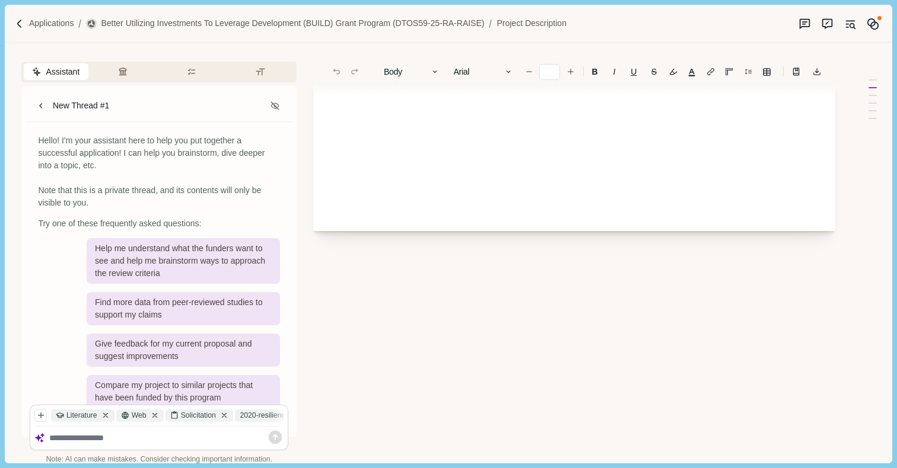
drag, startPoint x: 365, startPoint y: 141, endPoint x: 570, endPoint y: 348, distance: 291.0
click at [570, 348] on div "Body Heading 1 Heading 2 Heading 3 Heading 4 Body Arial Arial Calibri Comic San…" at bounding box center [574, 132] width 522 height 839
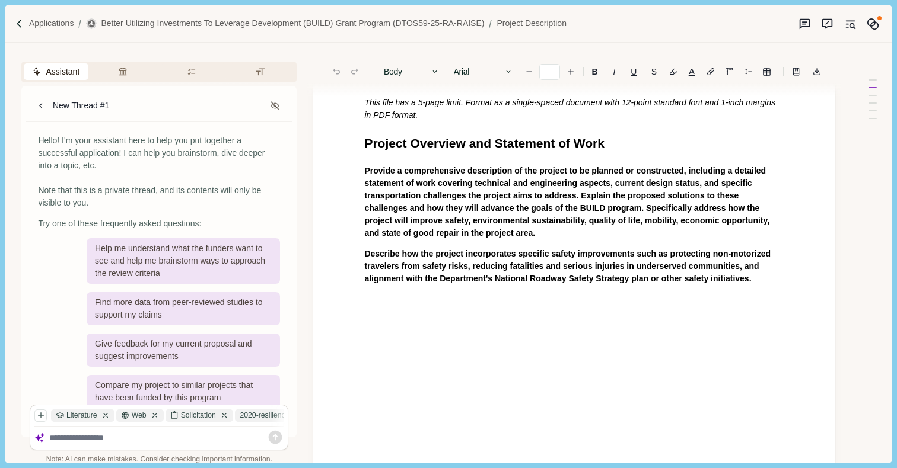
scroll to position [0, 0]
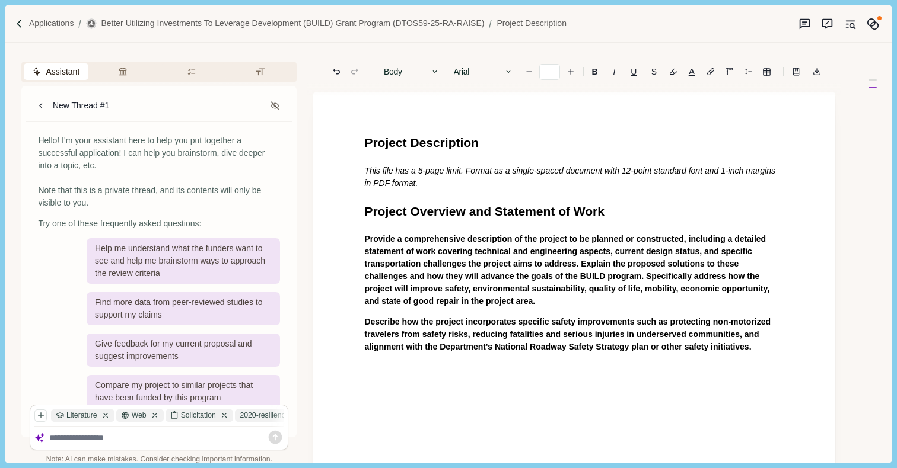
click at [457, 373] on div "Project Description This file has a 5-page limit. Format as a single-spaced doc…" at bounding box center [574, 253] width 436 height 241
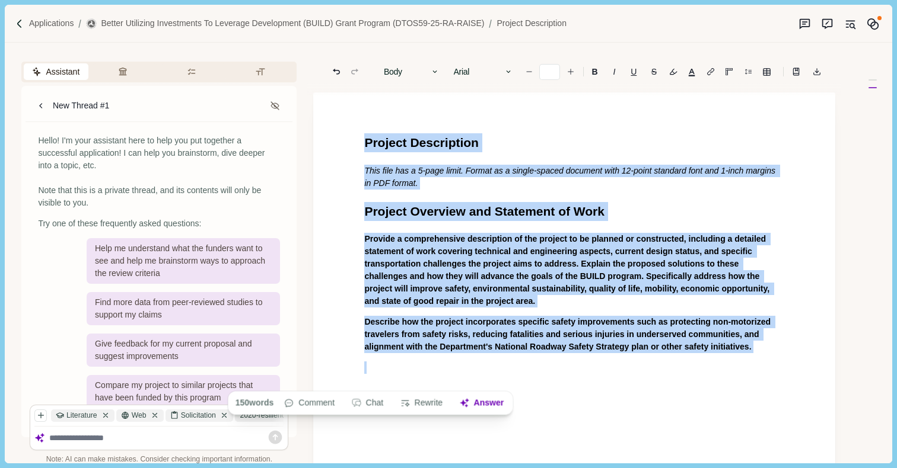
drag, startPoint x: 457, startPoint y: 373, endPoint x: 347, endPoint y: 138, distance: 259.7
click at [347, 138] on div "Project Description This file has a 5-page limit. Format as a single-spaced doc…" at bounding box center [574, 327] width 522 height 468
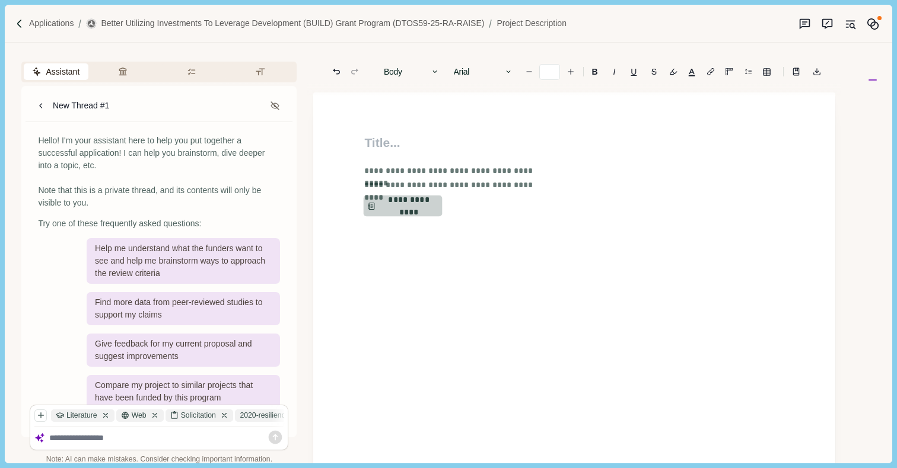
click at [403, 204] on button "**********" at bounding box center [403, 206] width 79 height 21
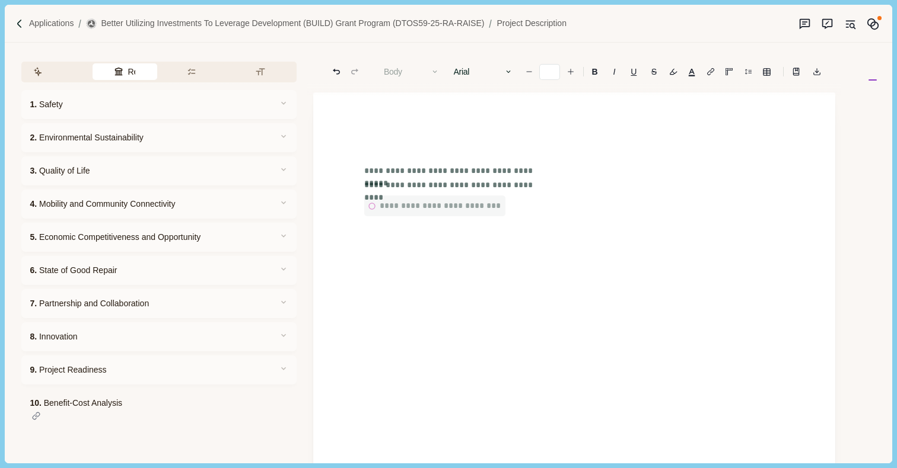
click at [124, 67] on button "Review Criteria" at bounding box center [125, 71] width 65 height 17
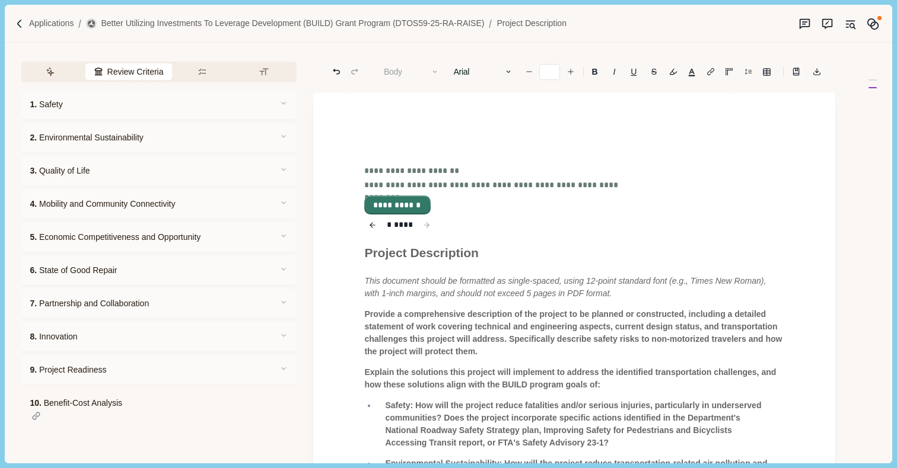
click at [402, 207] on button "**********" at bounding box center [397, 205] width 64 height 17
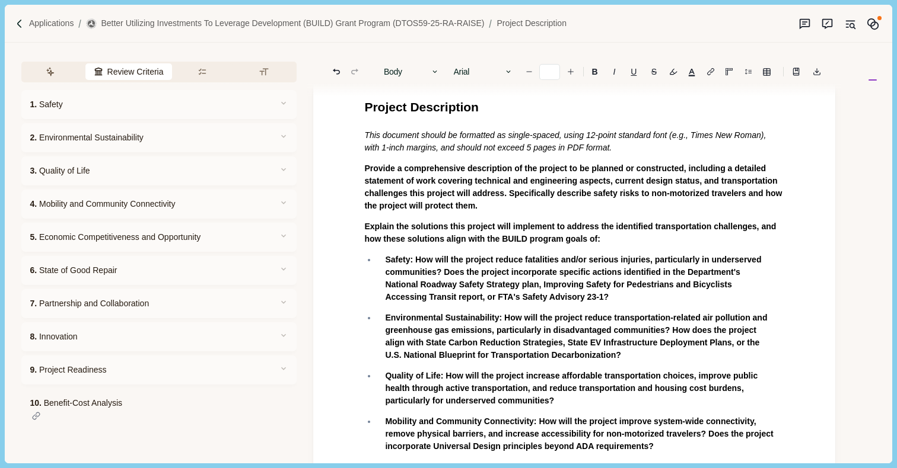
scroll to position [55, 0]
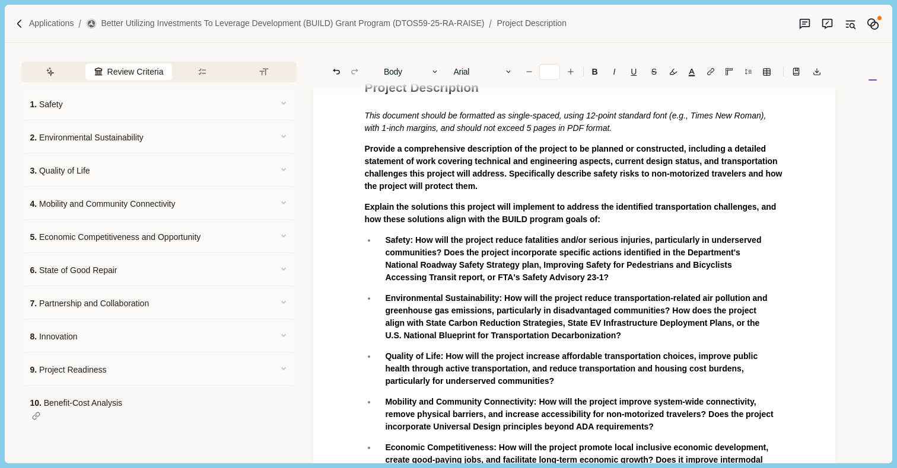
click at [383, 243] on li "Safety: How will the project reduce fatalities and/or serious injuries, particu…" at bounding box center [580, 259] width 407 height 50
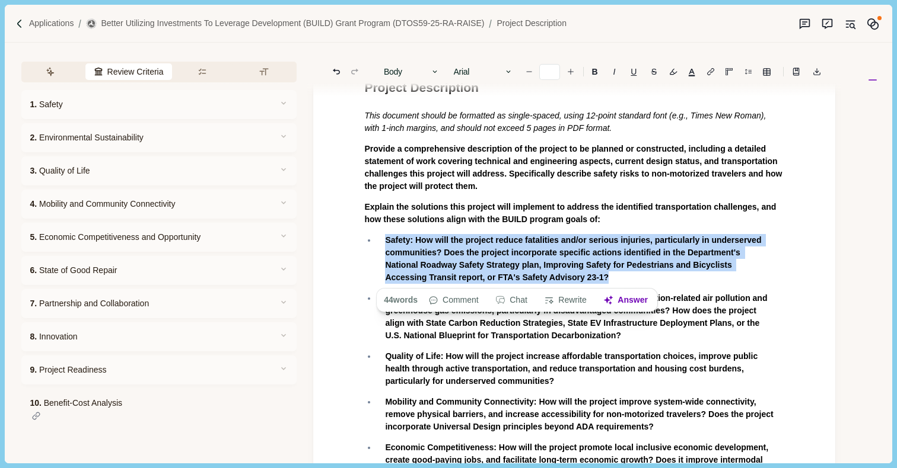
drag, startPoint x: 384, startPoint y: 238, endPoint x: 695, endPoint y: 279, distance: 313.5
click at [695, 279] on li "Safety: How will the project reduce fatalities and/or serious injuries, particu…" at bounding box center [580, 259] width 407 height 50
click at [639, 307] on button "Answer" at bounding box center [625, 300] width 57 height 17
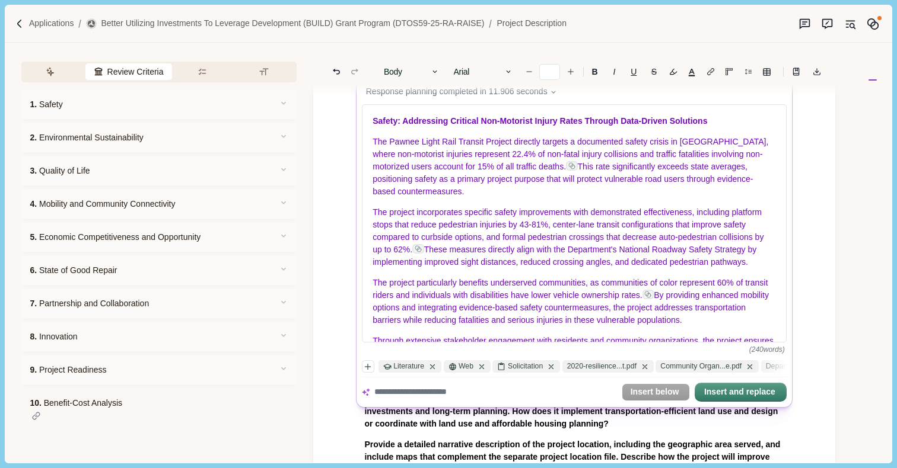
scroll to position [282, 0]
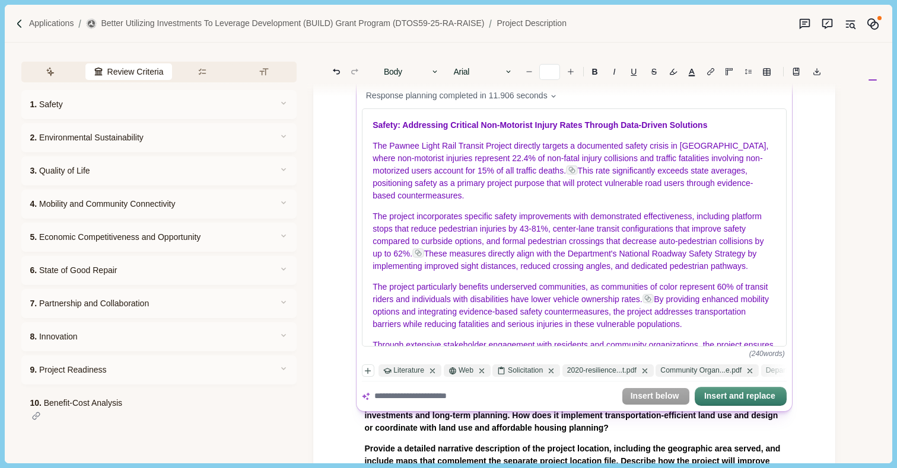
click at [397, 394] on textarea at bounding box center [495, 397] width 243 height 12
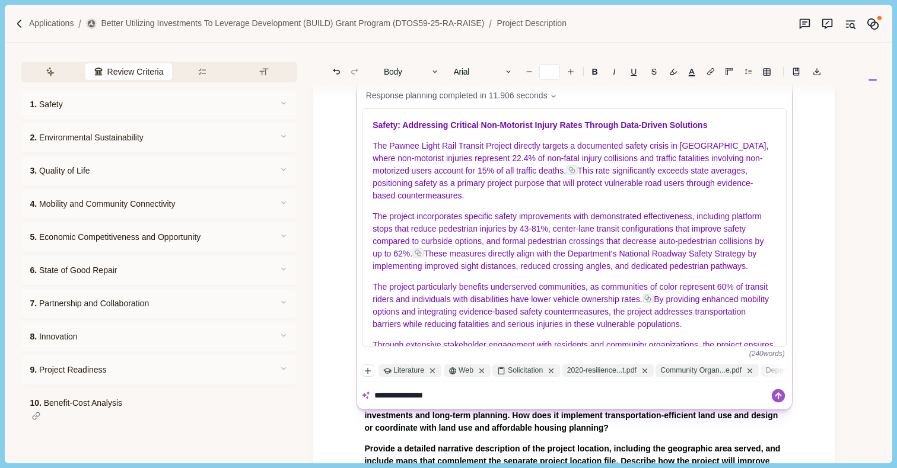
type textarea "**********"
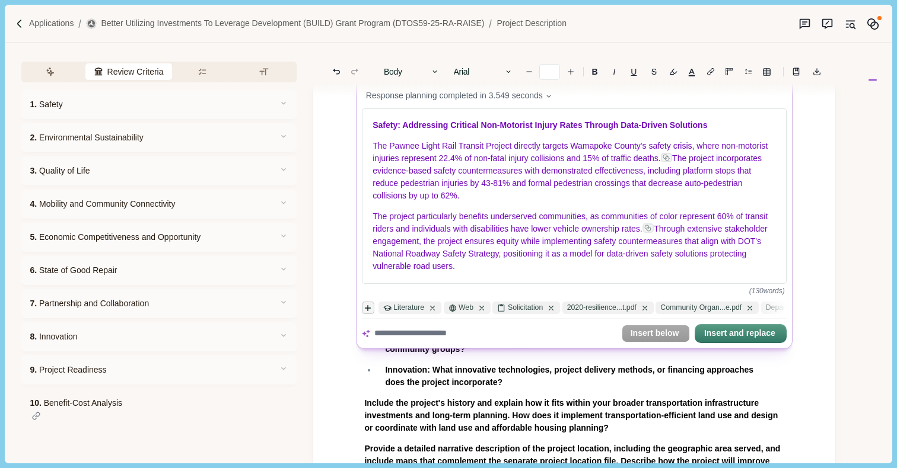
click at [368, 307] on button "button" at bounding box center [368, 308] width 12 height 12
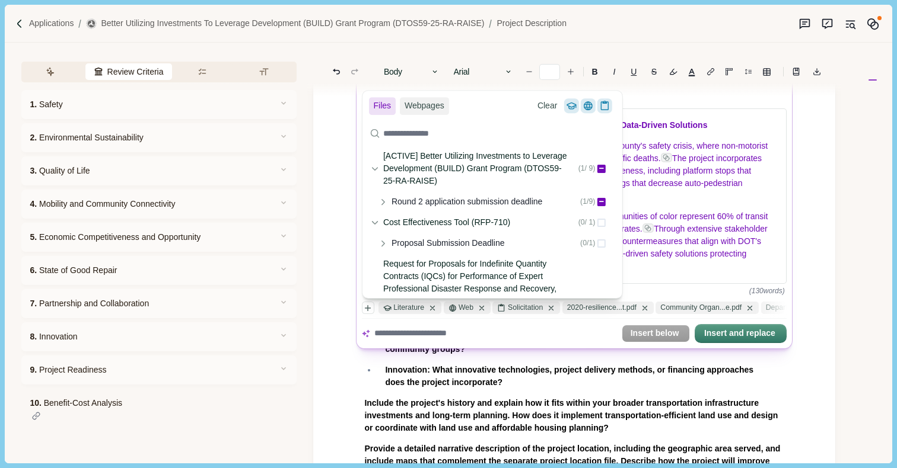
click at [654, 98] on div "Response planning completed in 3.549 seconds" at bounding box center [574, 96] width 425 height 21
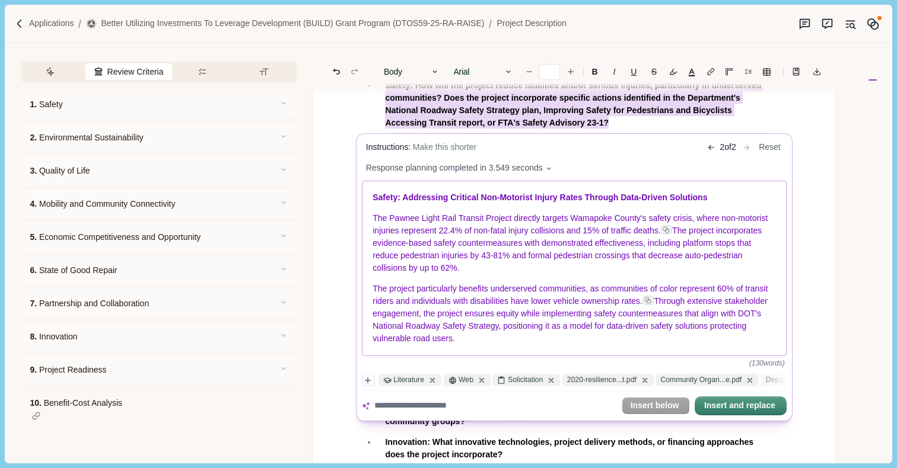
scroll to position [196, 0]
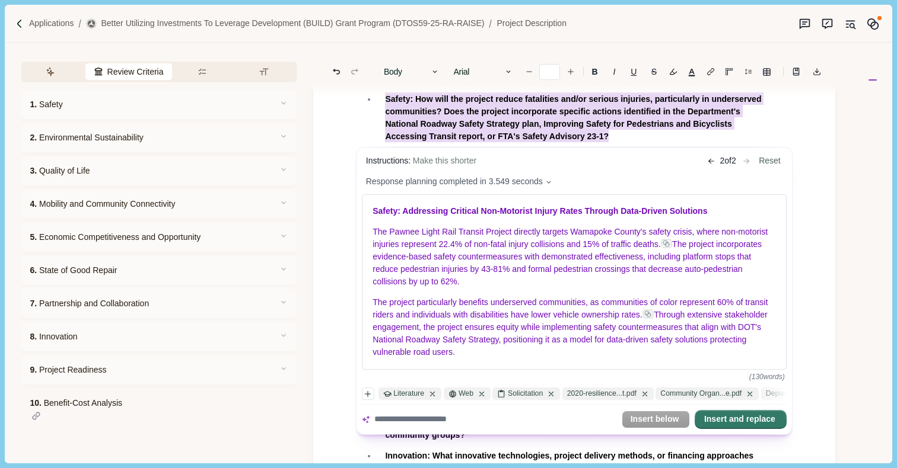
click at [750, 425] on button "Insert and replace" at bounding box center [741, 420] width 90 height 17
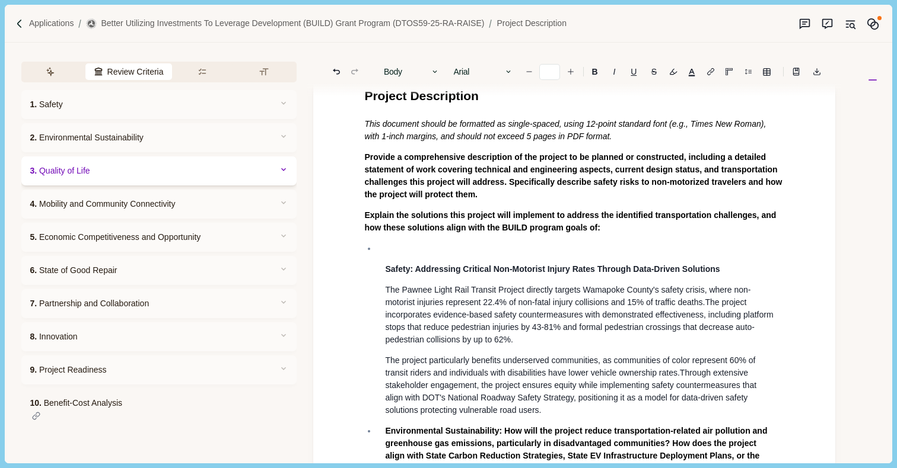
scroll to position [15, 0]
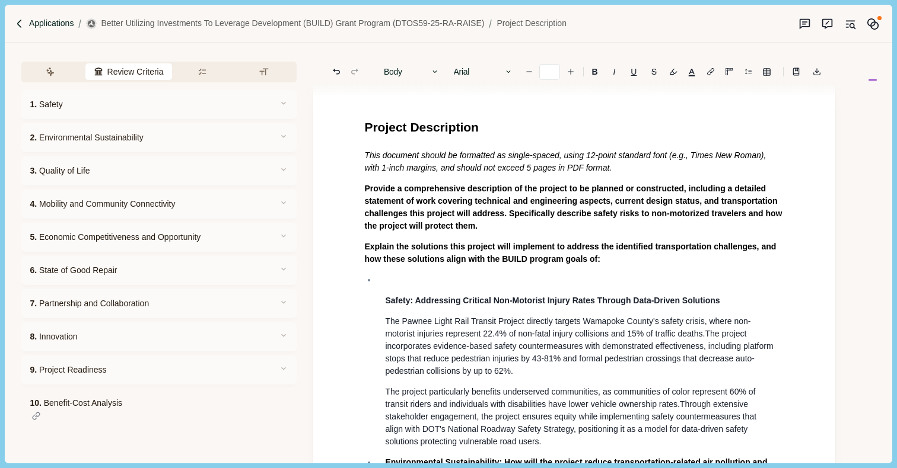
click at [52, 28] on p "Applications" at bounding box center [51, 23] width 45 height 12
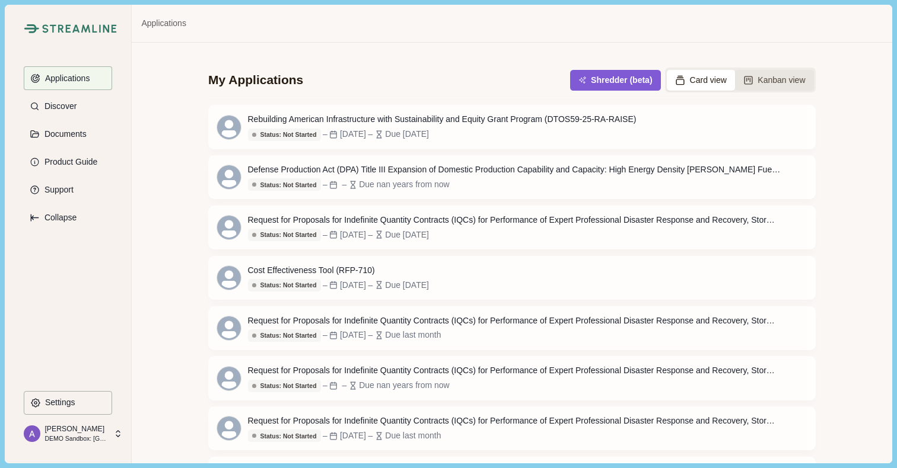
click at [786, 82] on button "Kanban view" at bounding box center [774, 80] width 79 height 21
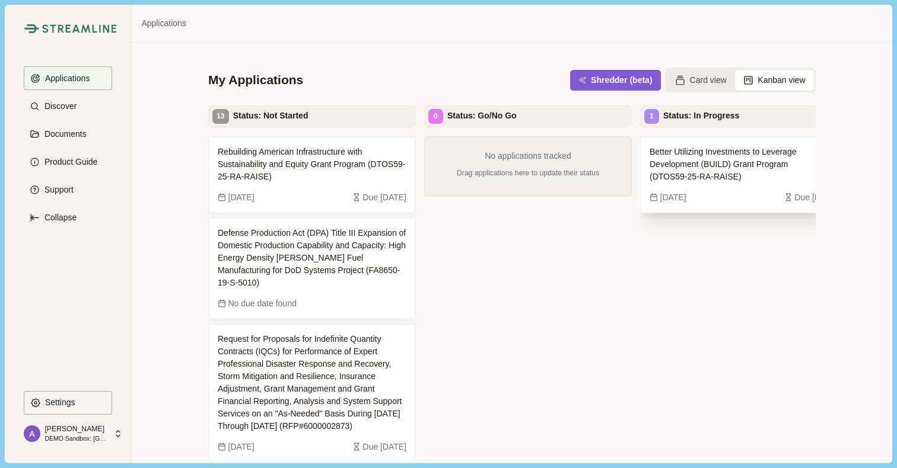
click at [689, 181] on span "Better Utilizing Investments to Leverage Development (BUILD) Grant Program (DTO…" at bounding box center [734, 164] width 170 height 37
